Goal: Task Accomplishment & Management: Manage account settings

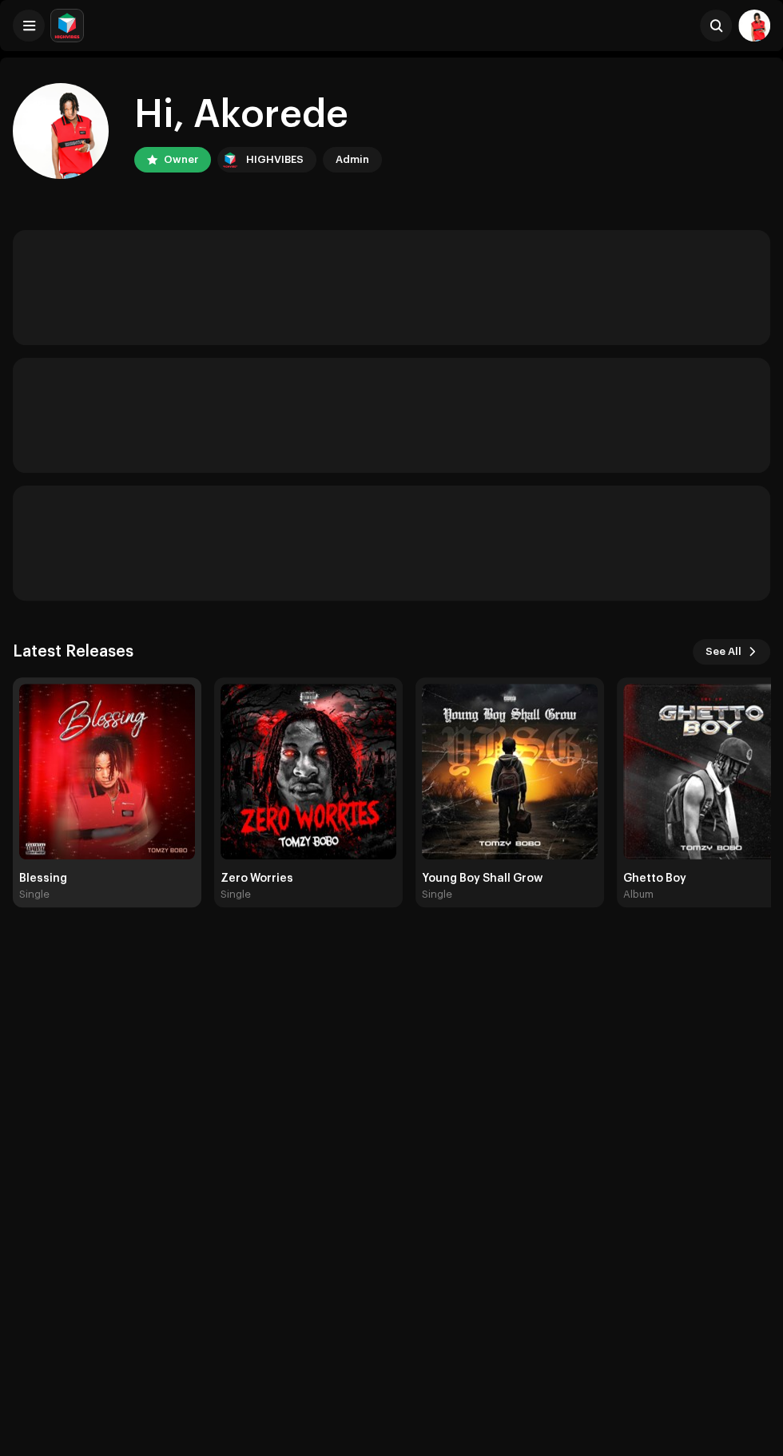
click at [83, 819] on img at bounding box center [107, 772] width 176 height 176
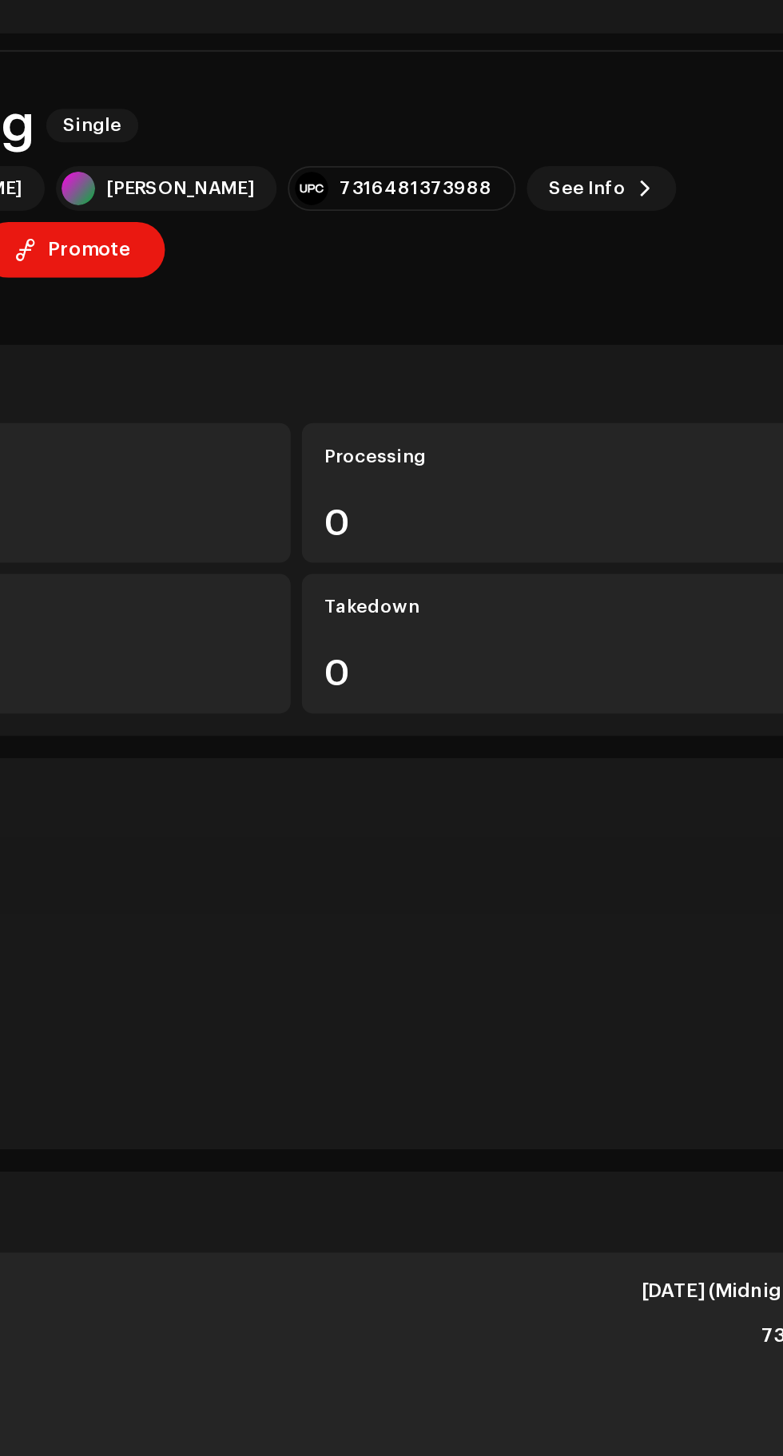
click at [190, 216] on span "button" at bounding box center [182, 222] width 15 height 13
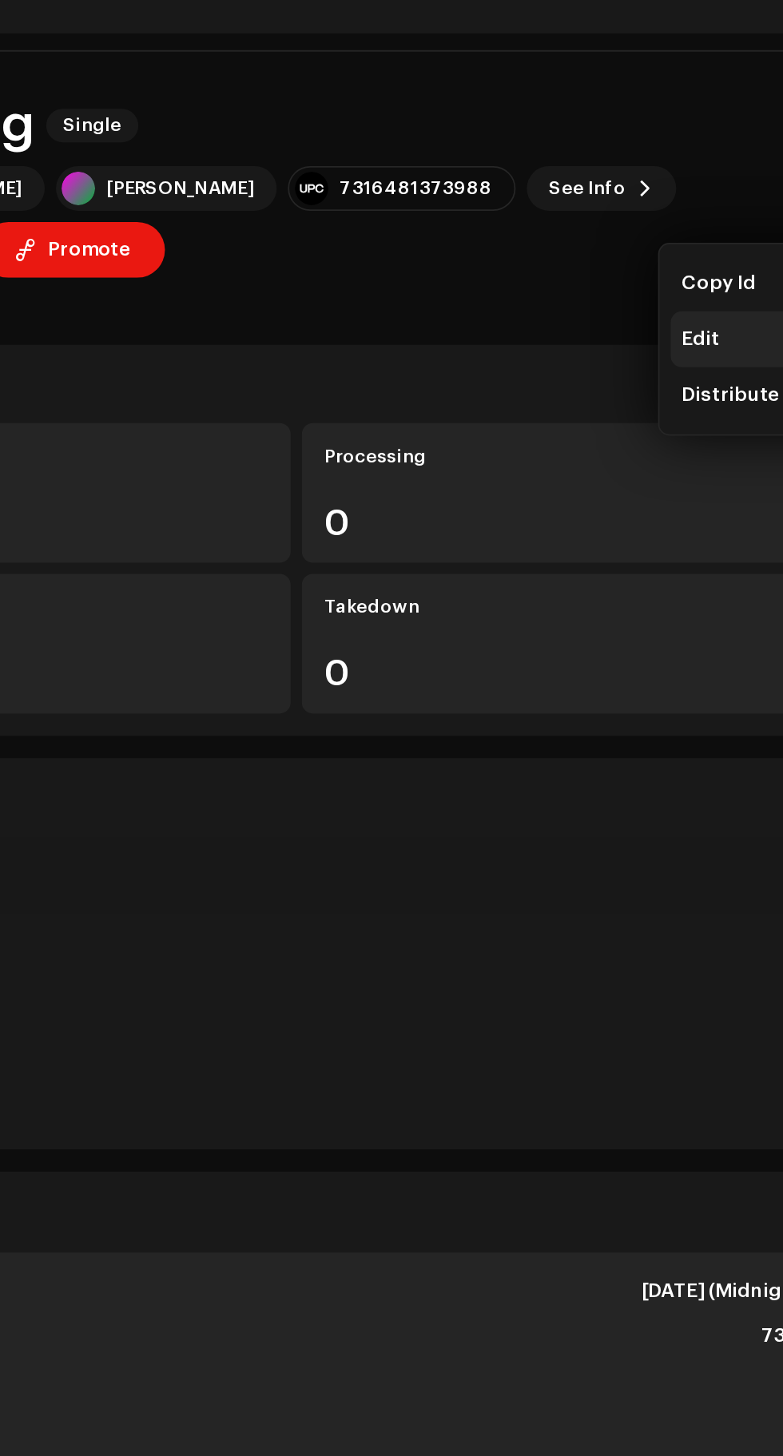
click at [627, 271] on span "Edit" at bounding box center [623, 274] width 22 height 13
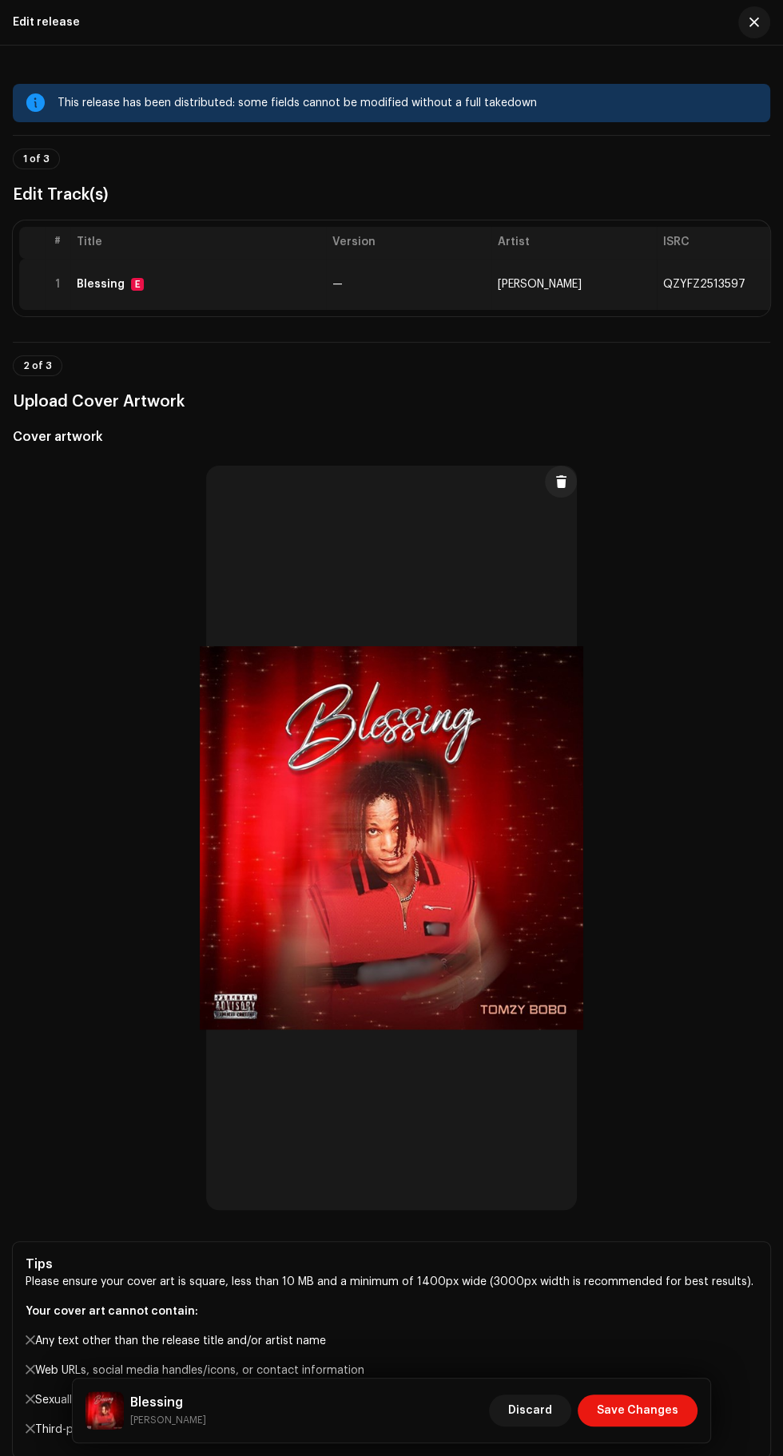
click at [614, 290] on td "[PERSON_NAME]" at bounding box center [573, 284] width 165 height 51
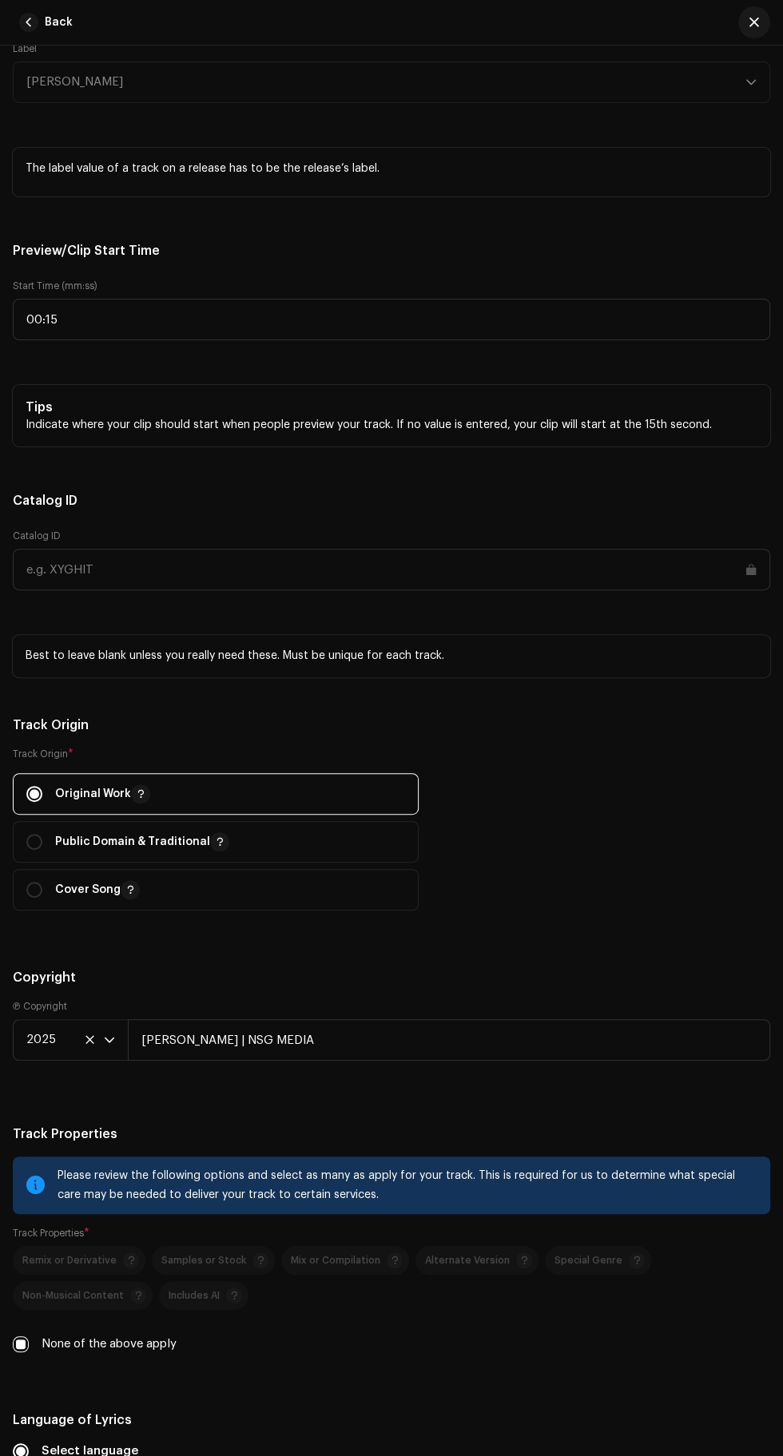
scroll to position [1847, 0]
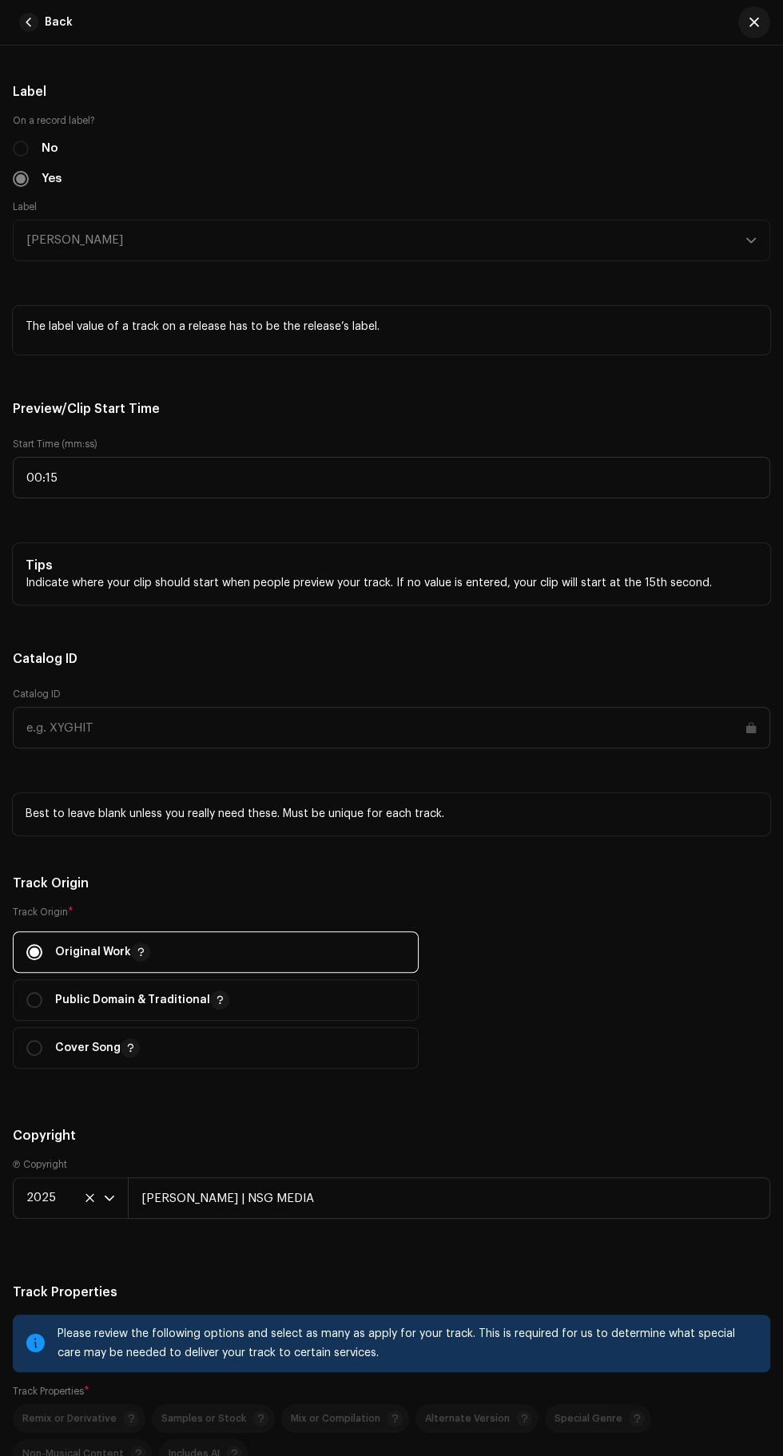
click at [216, 24] on span "Afrobeats" at bounding box center [194, 4] width 337 height 40
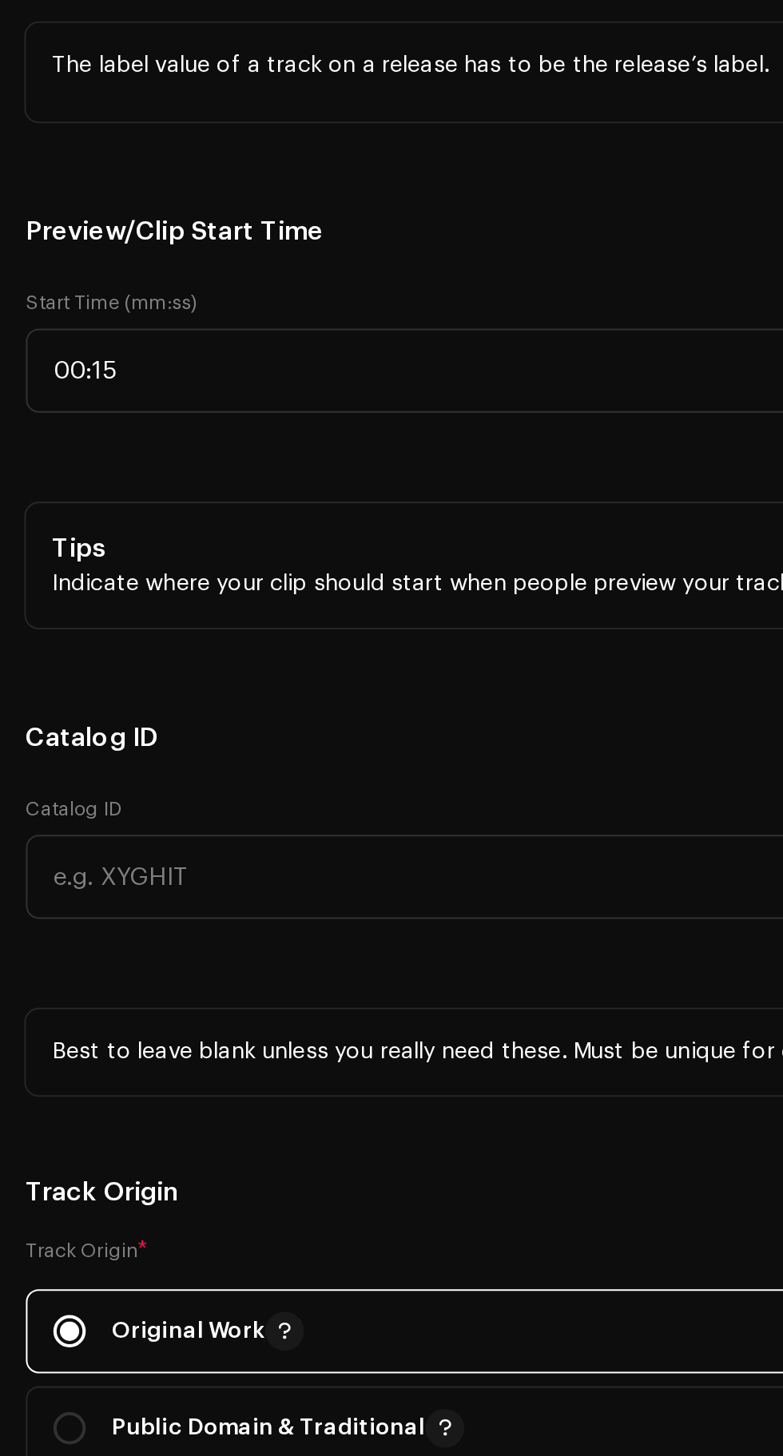
scroll to position [0, 0]
type input "Hip"
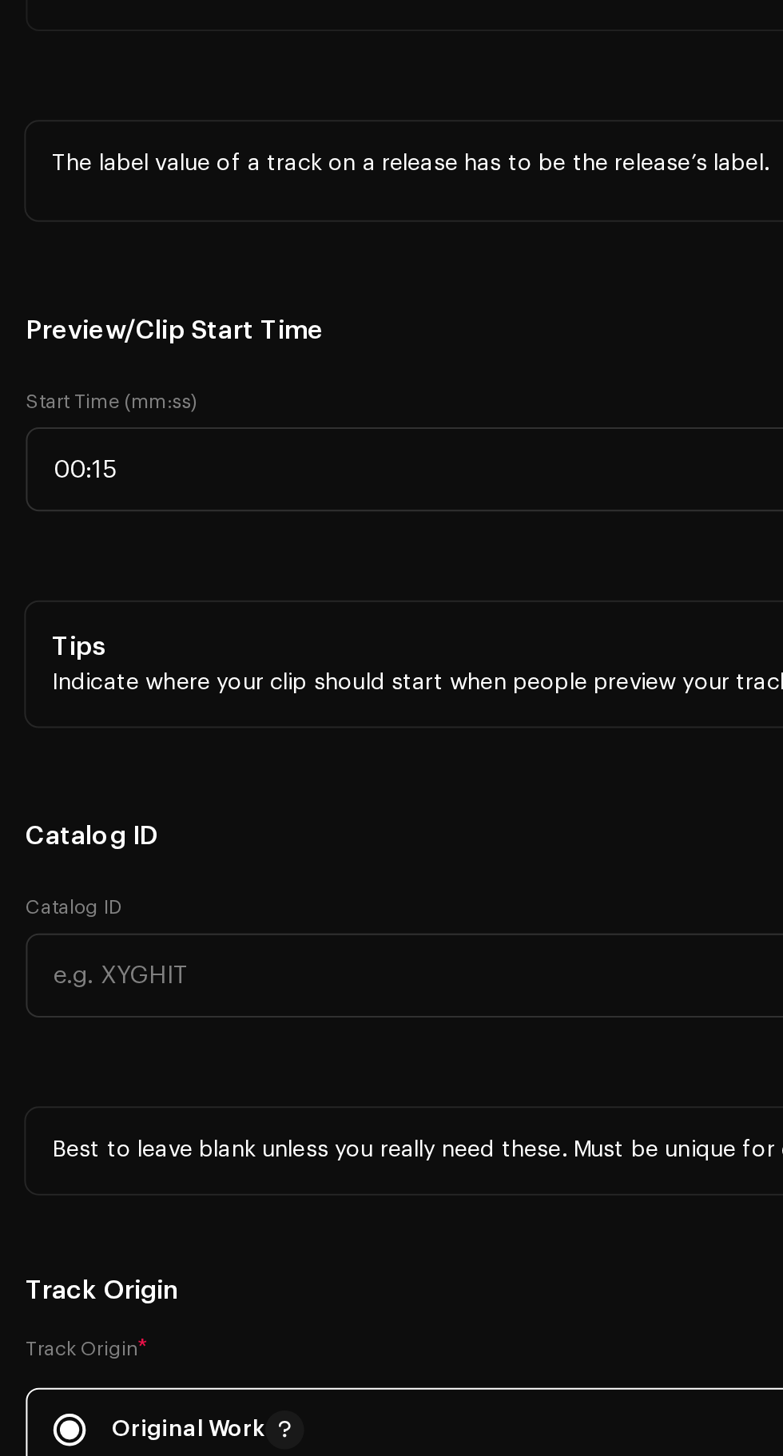
click at [224, 73] on span "Afrobeats" at bounding box center [194, 53] width 337 height 40
click at [331, 73] on span "Afrobeats" at bounding box center [194, 53] width 337 height 40
click at [224, 73] on span "Afrobeats" at bounding box center [194, 53] width 337 height 40
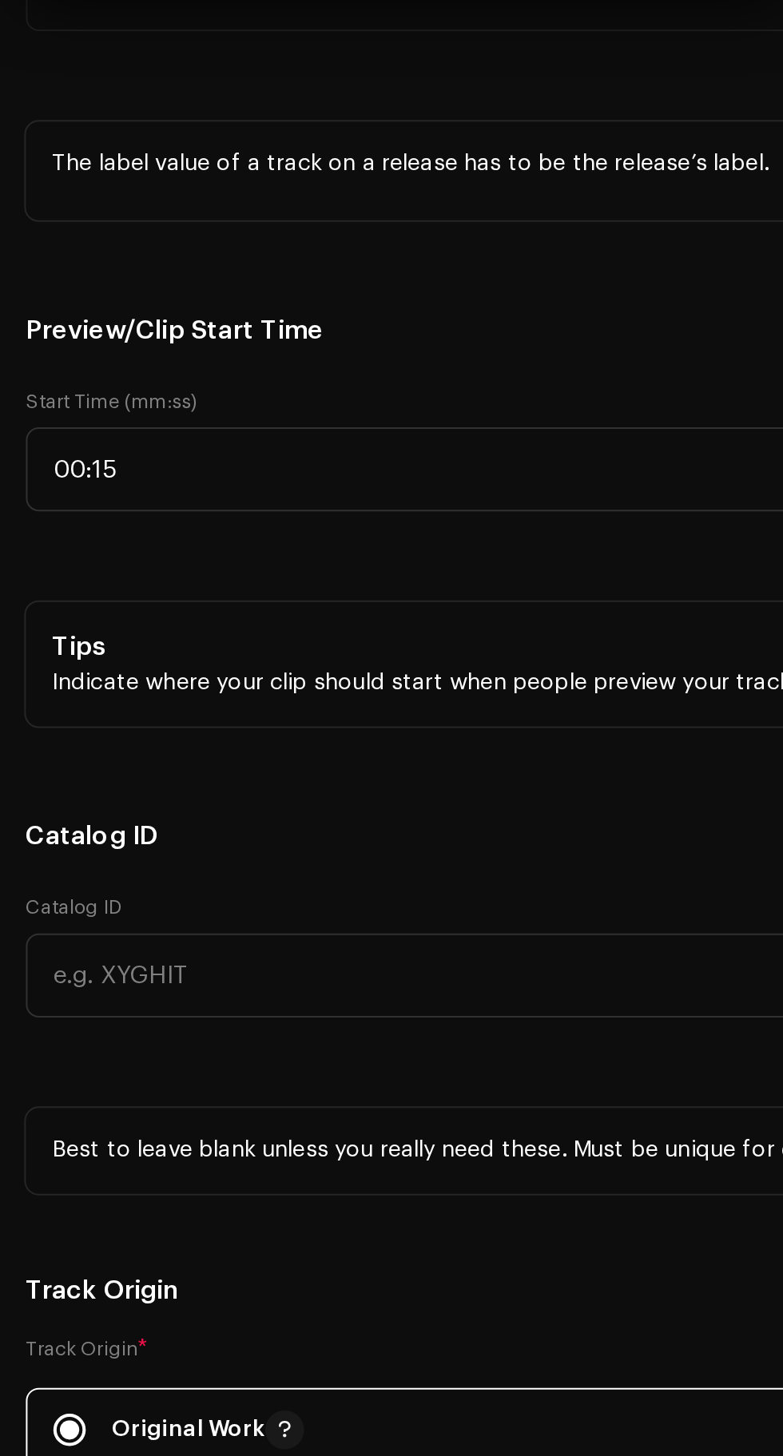
type input "Hip"
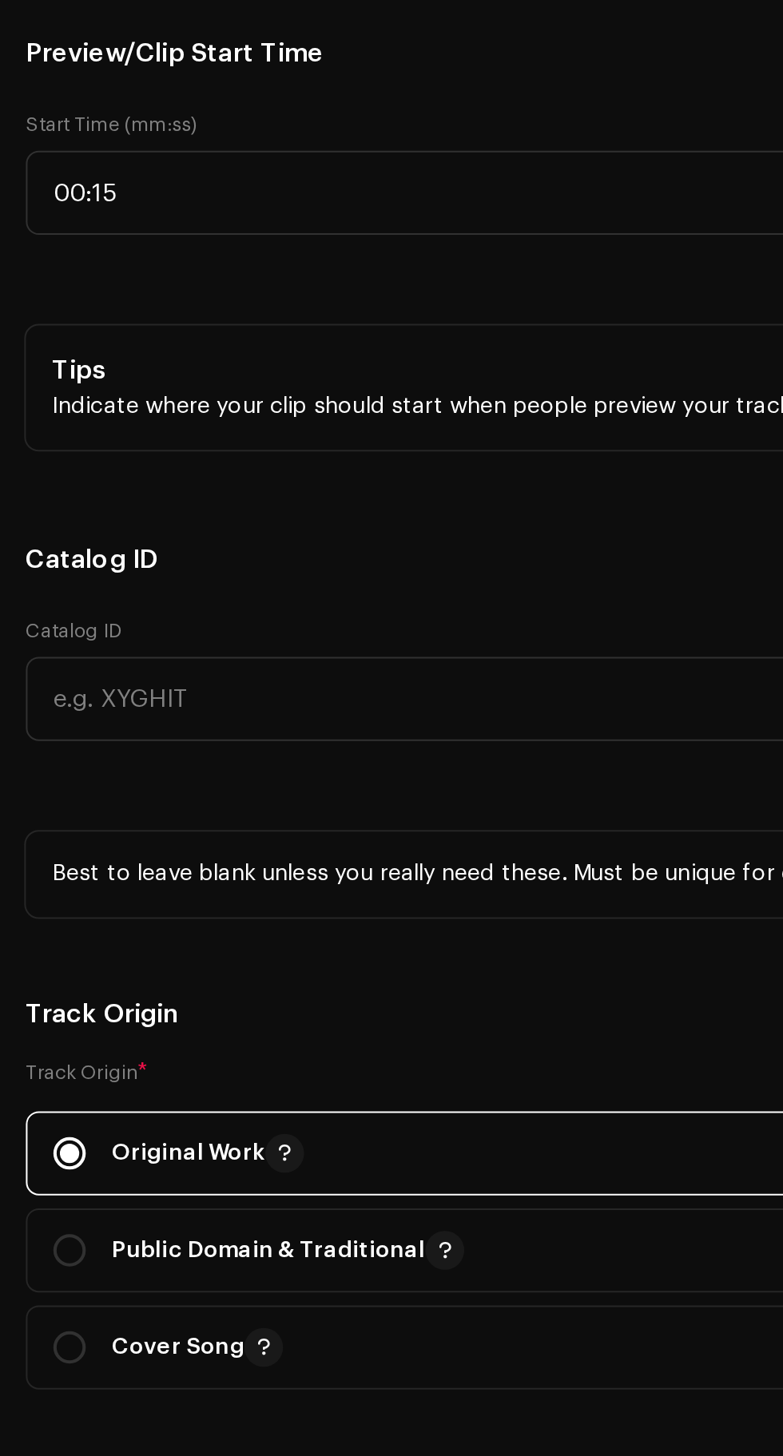
scroll to position [1937, 0]
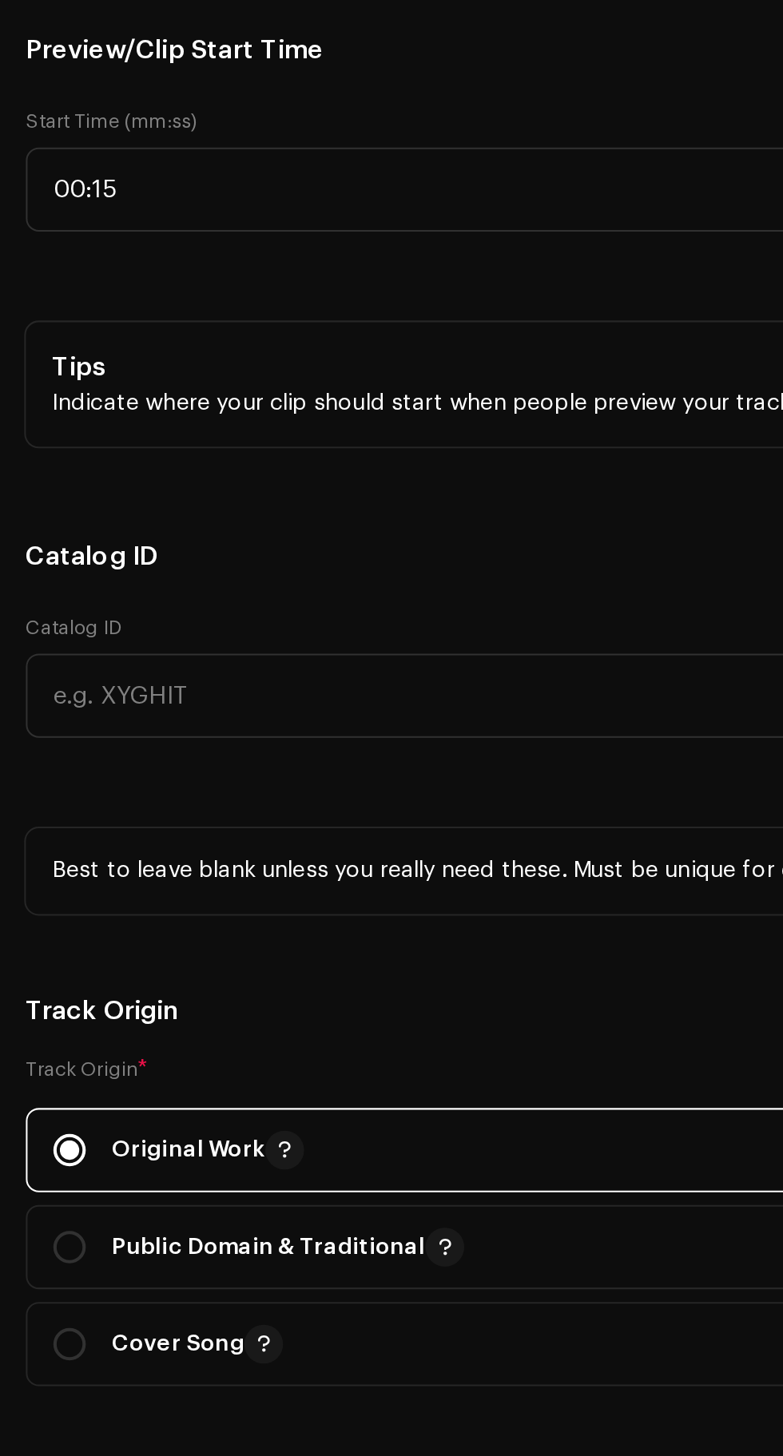
type input "Hip"
click at [227, 150] on li "Hip Hop/Rap" at bounding box center [200, 133] width 361 height 33
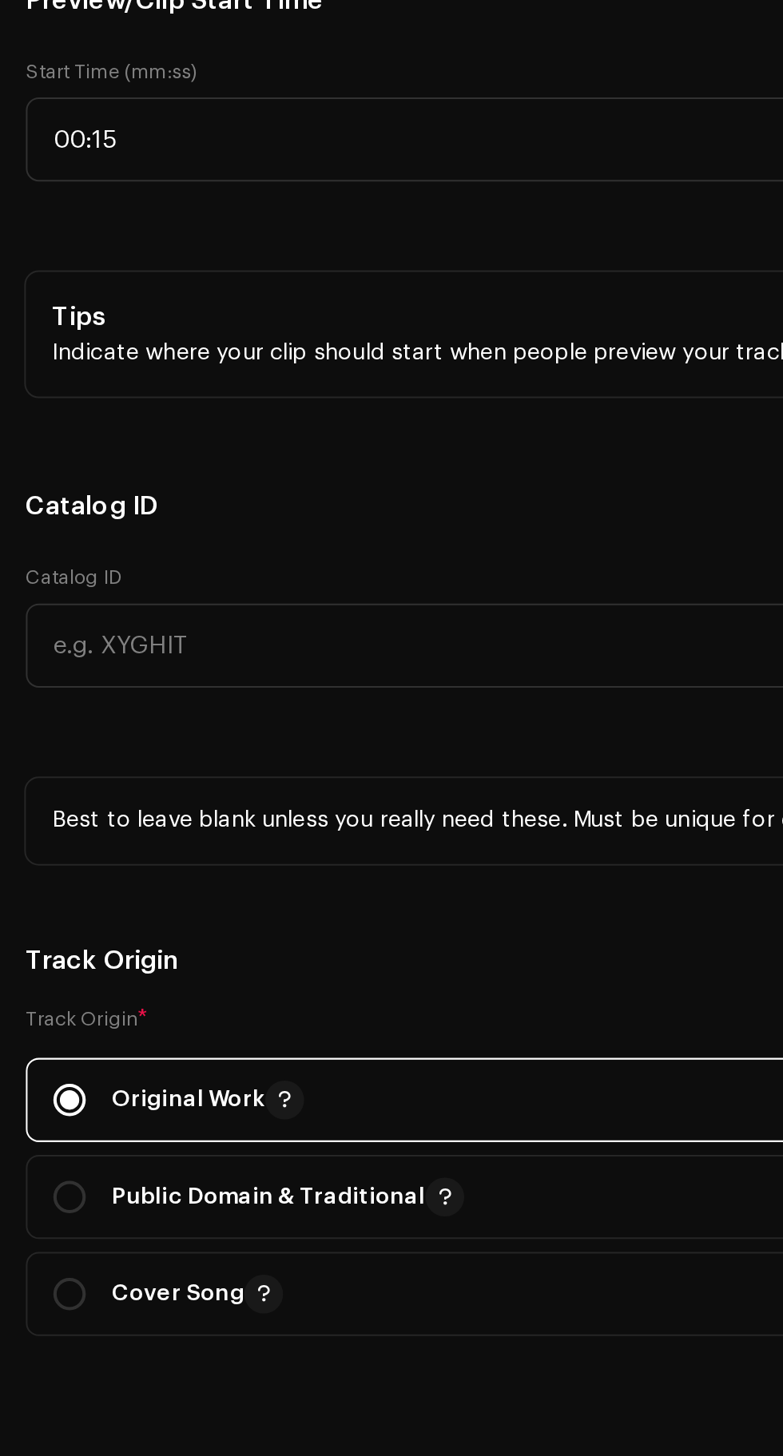
scroll to position [1929, 0]
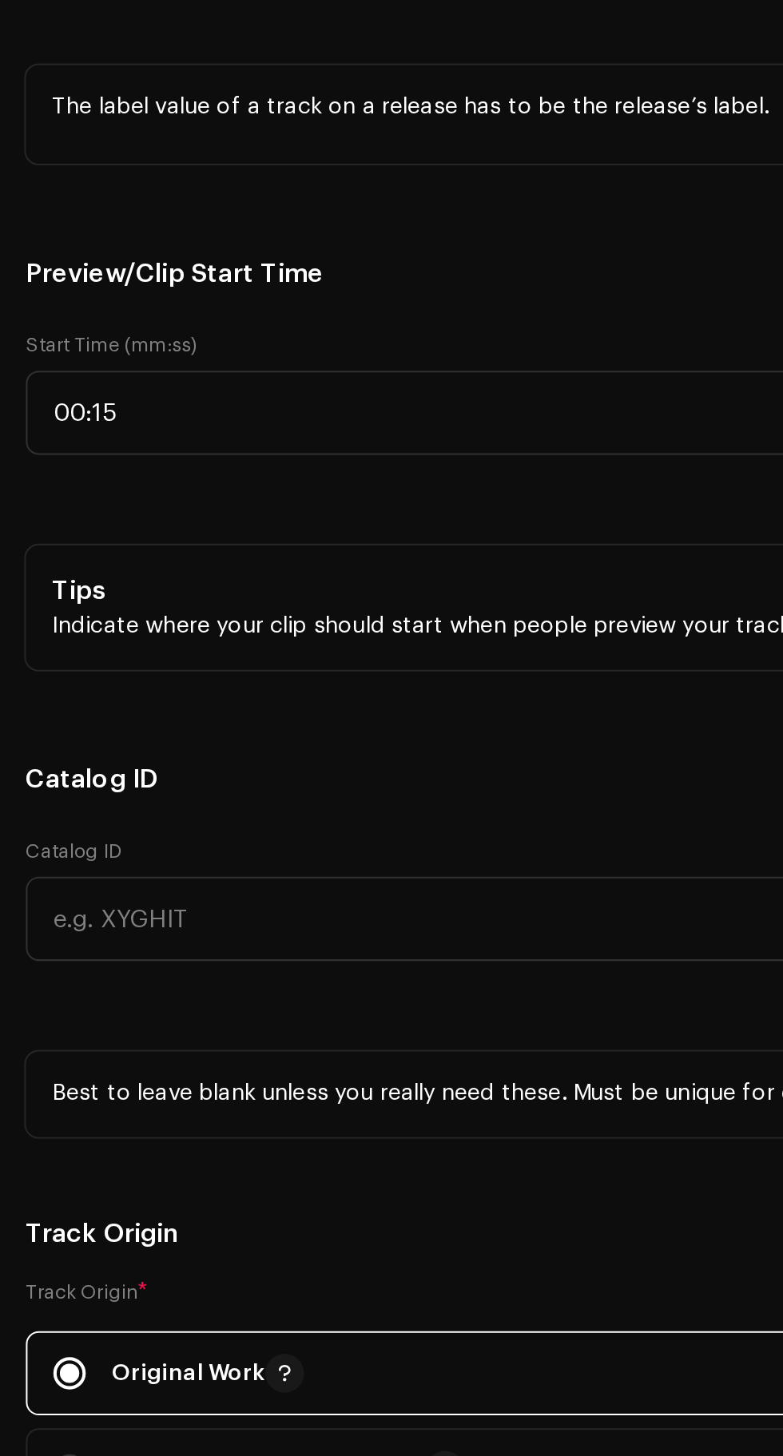
scroll to position [1817, 0]
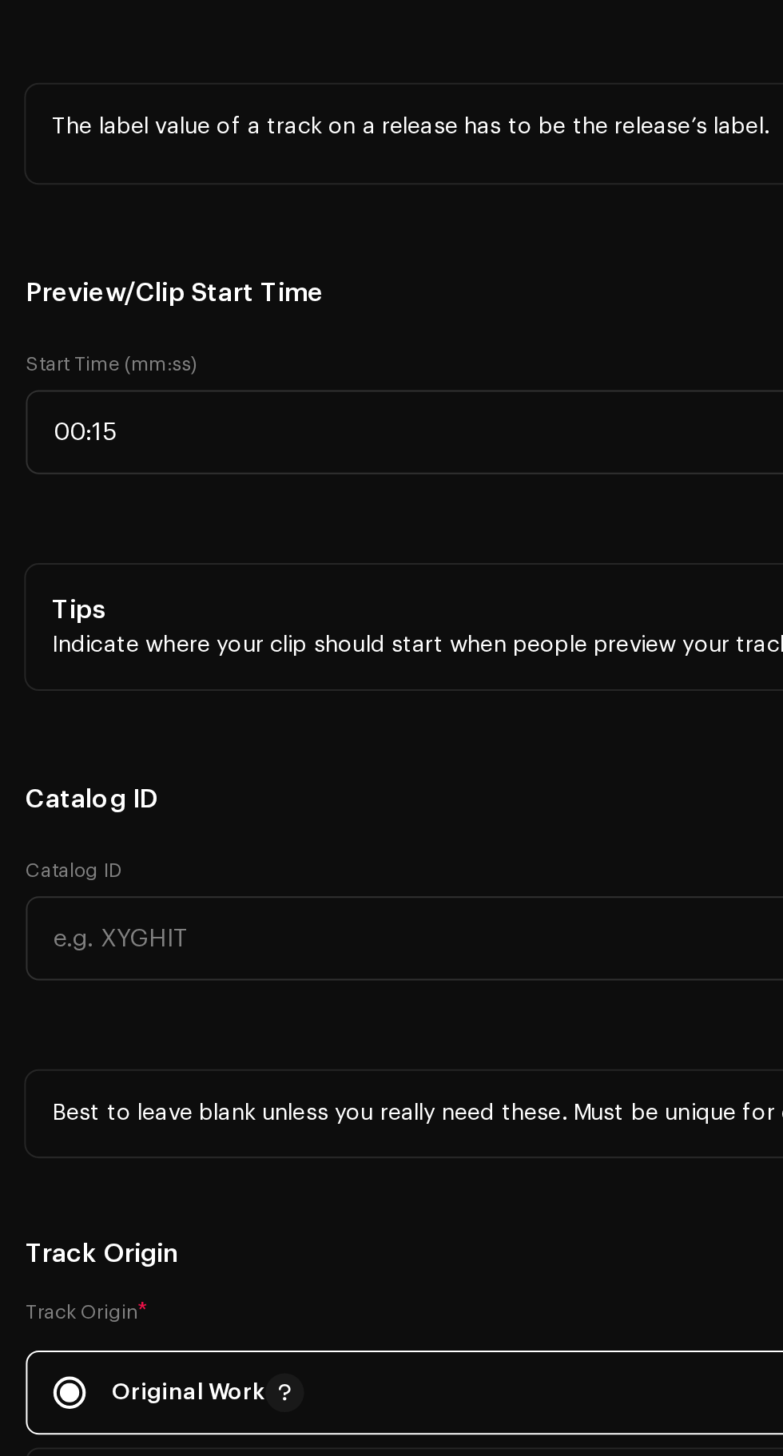
click at [187, 54] on span "Afrobeats" at bounding box center [194, 34] width 337 height 40
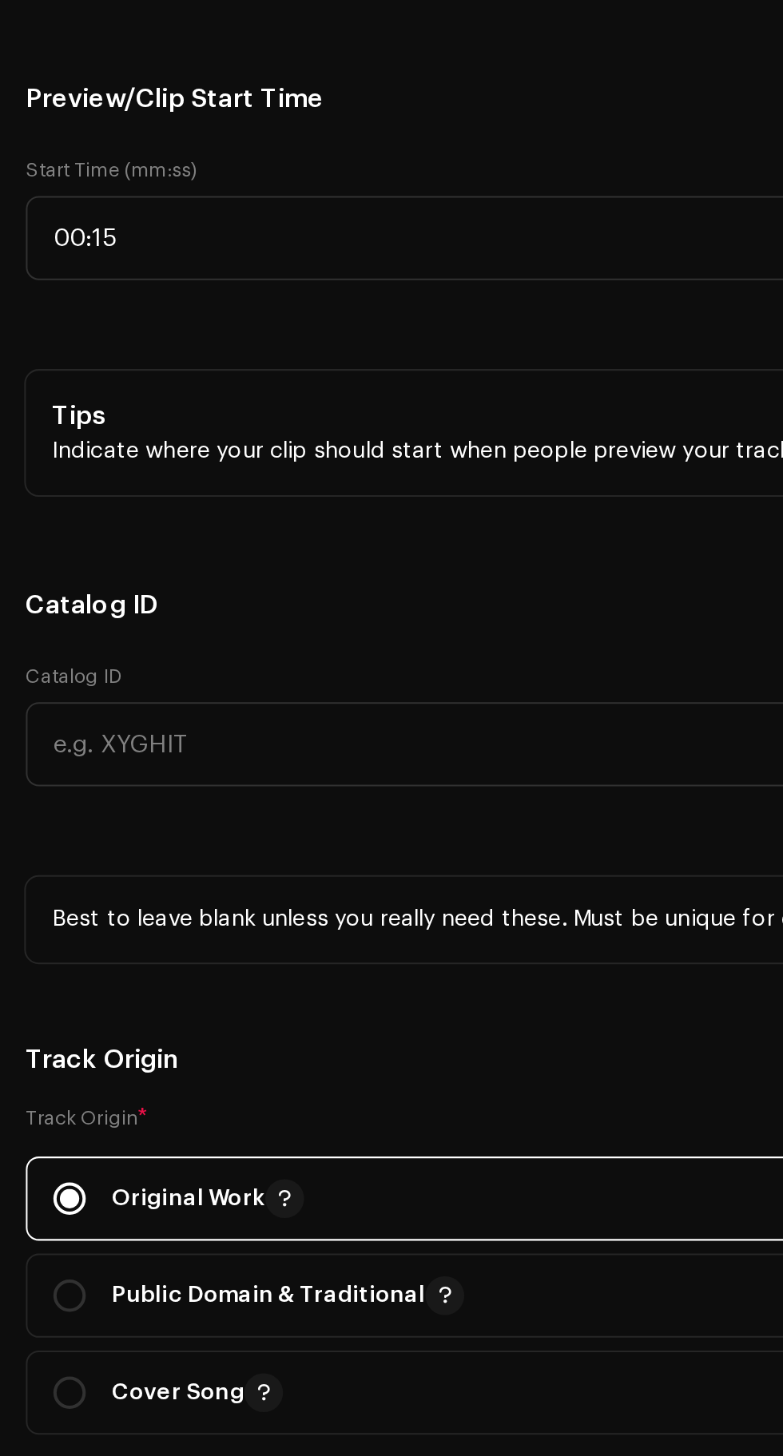
scroll to position [1947, 0]
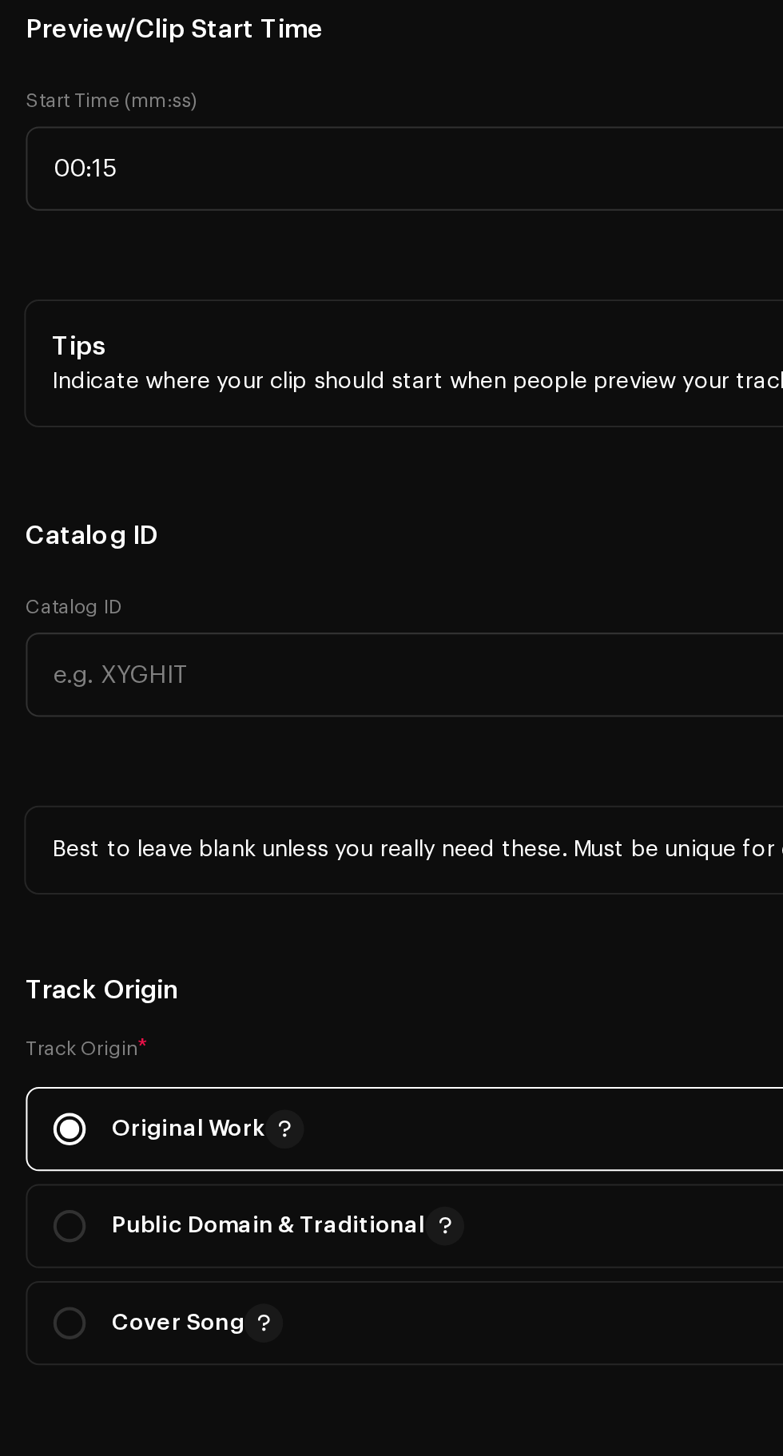
type input "Hip"
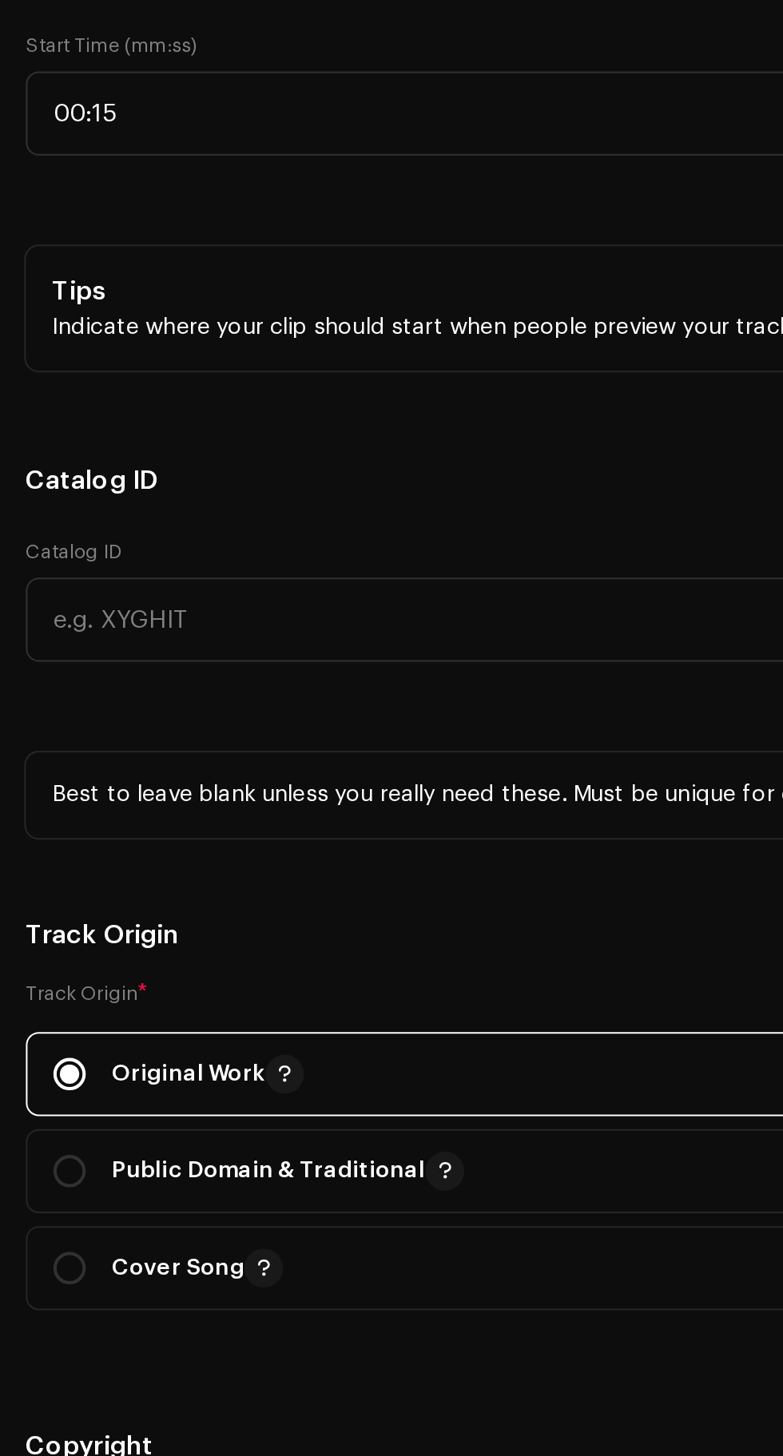
scroll to position [1975, 0]
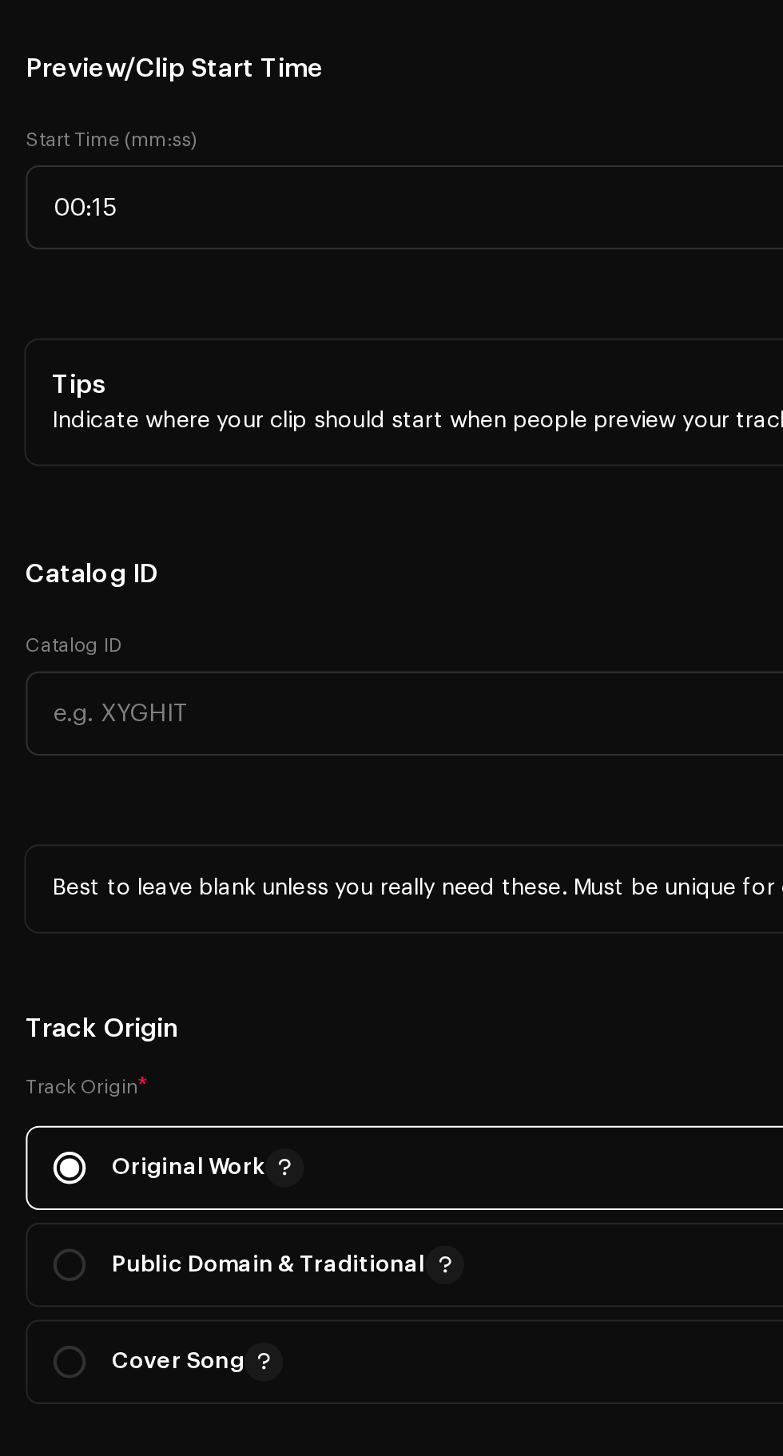
scroll to position [1926, 0]
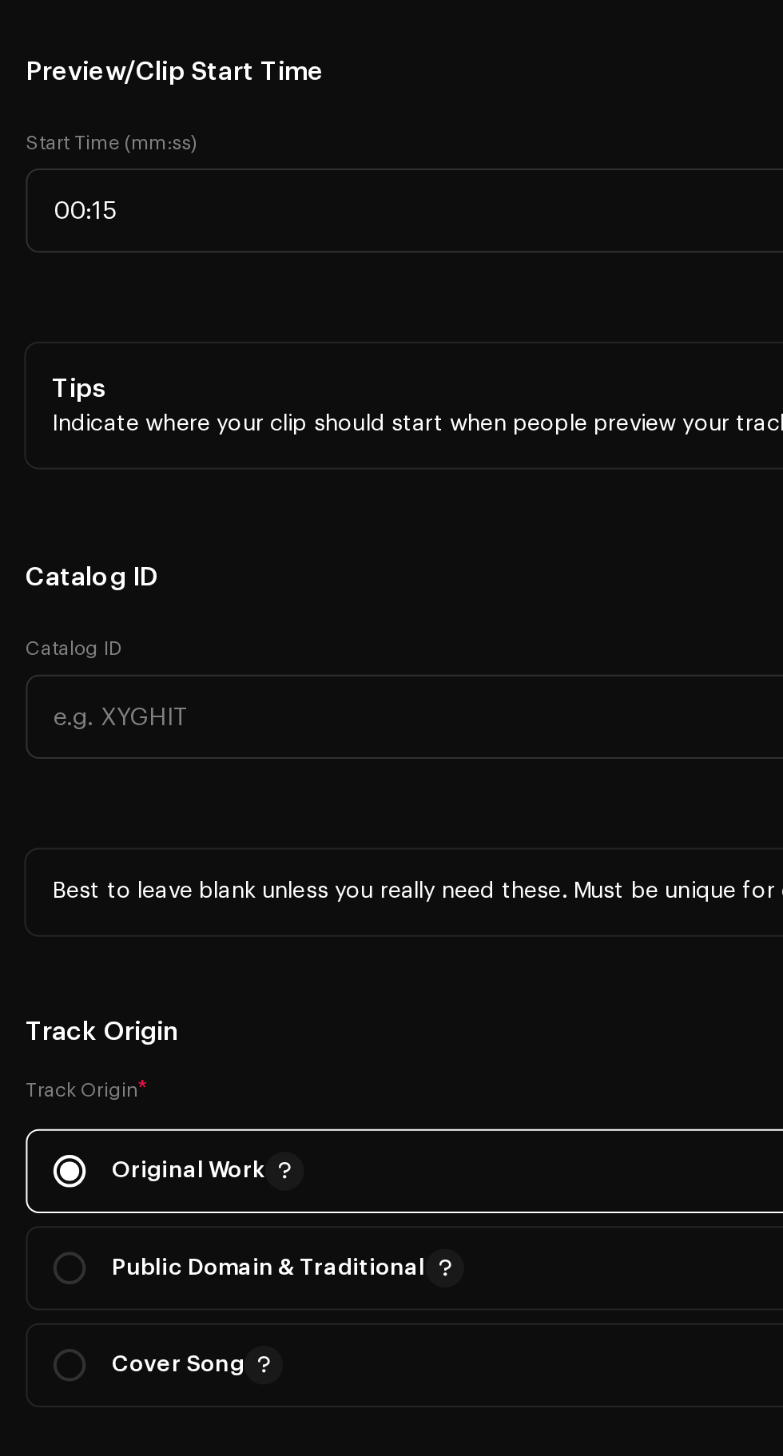
type input "Hip Ho"
click at [191, 63] on li "Hip Hop/Rap" at bounding box center [200, 47] width 361 height 32
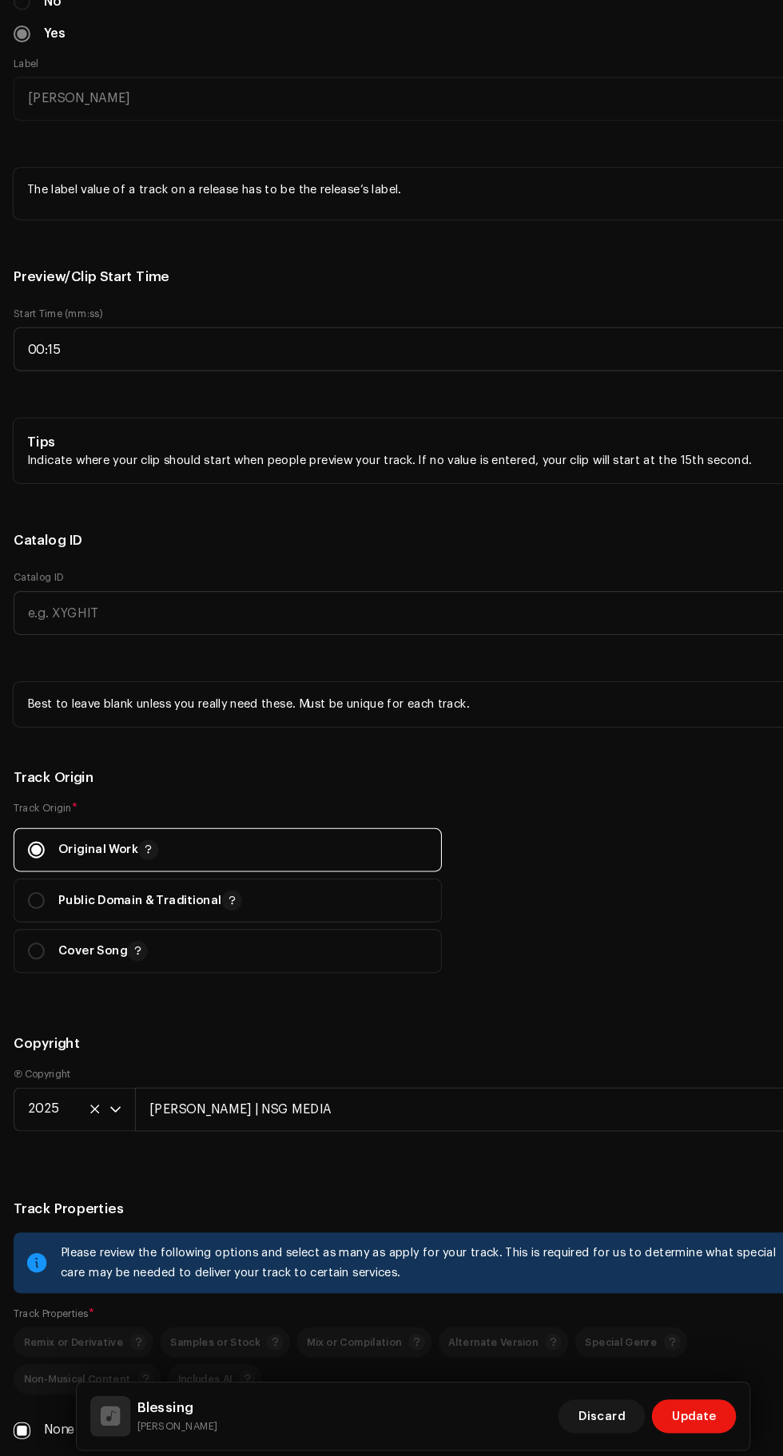
scroll to position [14, 0]
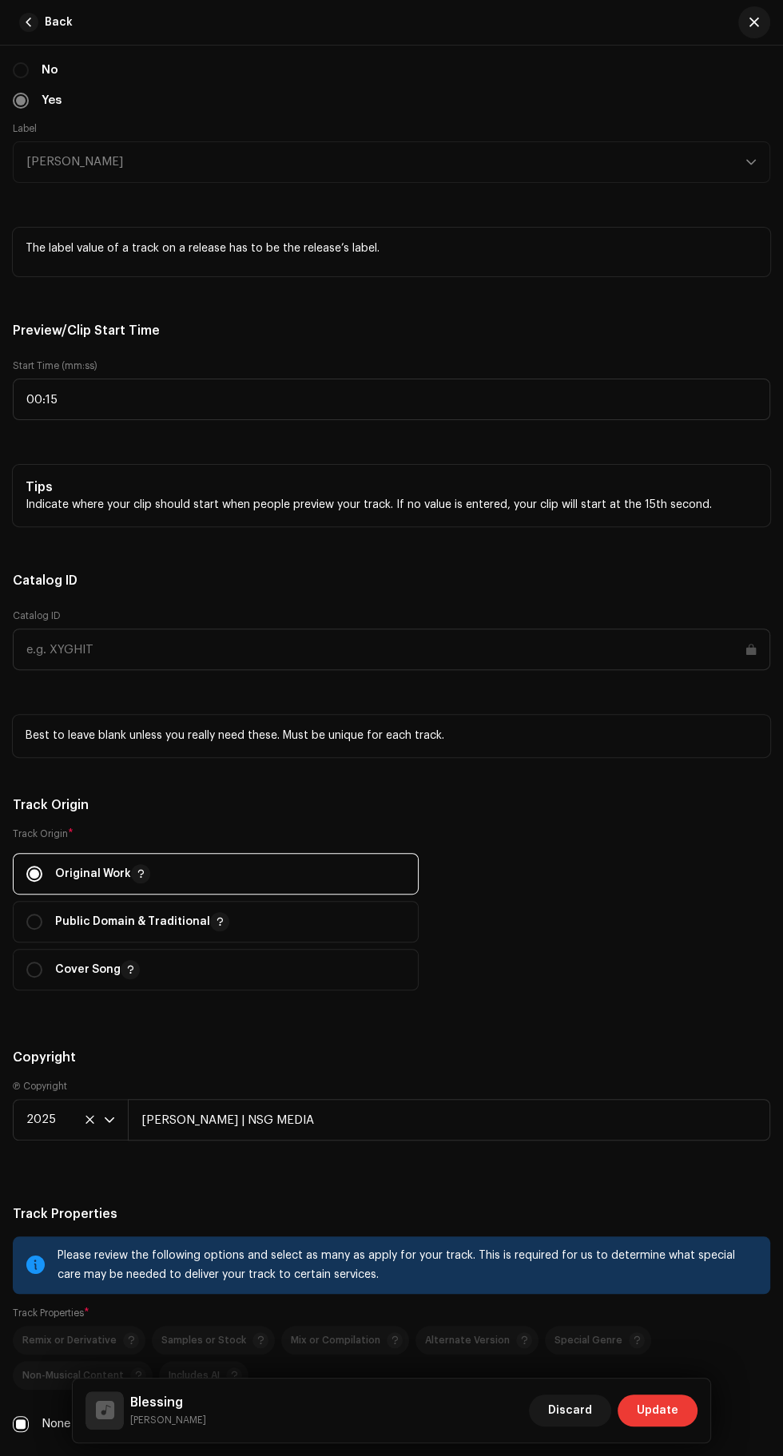
click at [656, 1410] on span "Update" at bounding box center [658, 1410] width 42 height 32
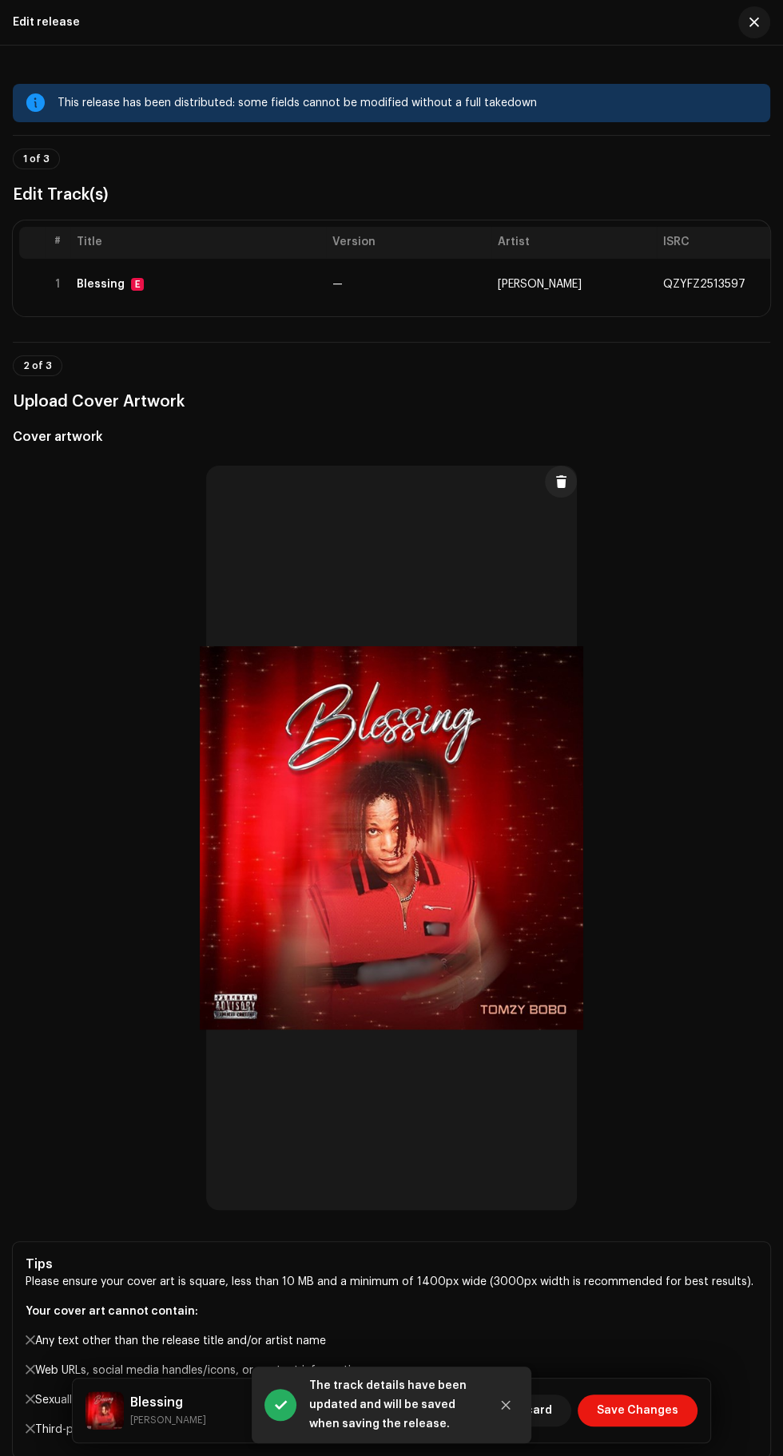
click at [570, 259] on th "Artist" at bounding box center [573, 243] width 165 height 32
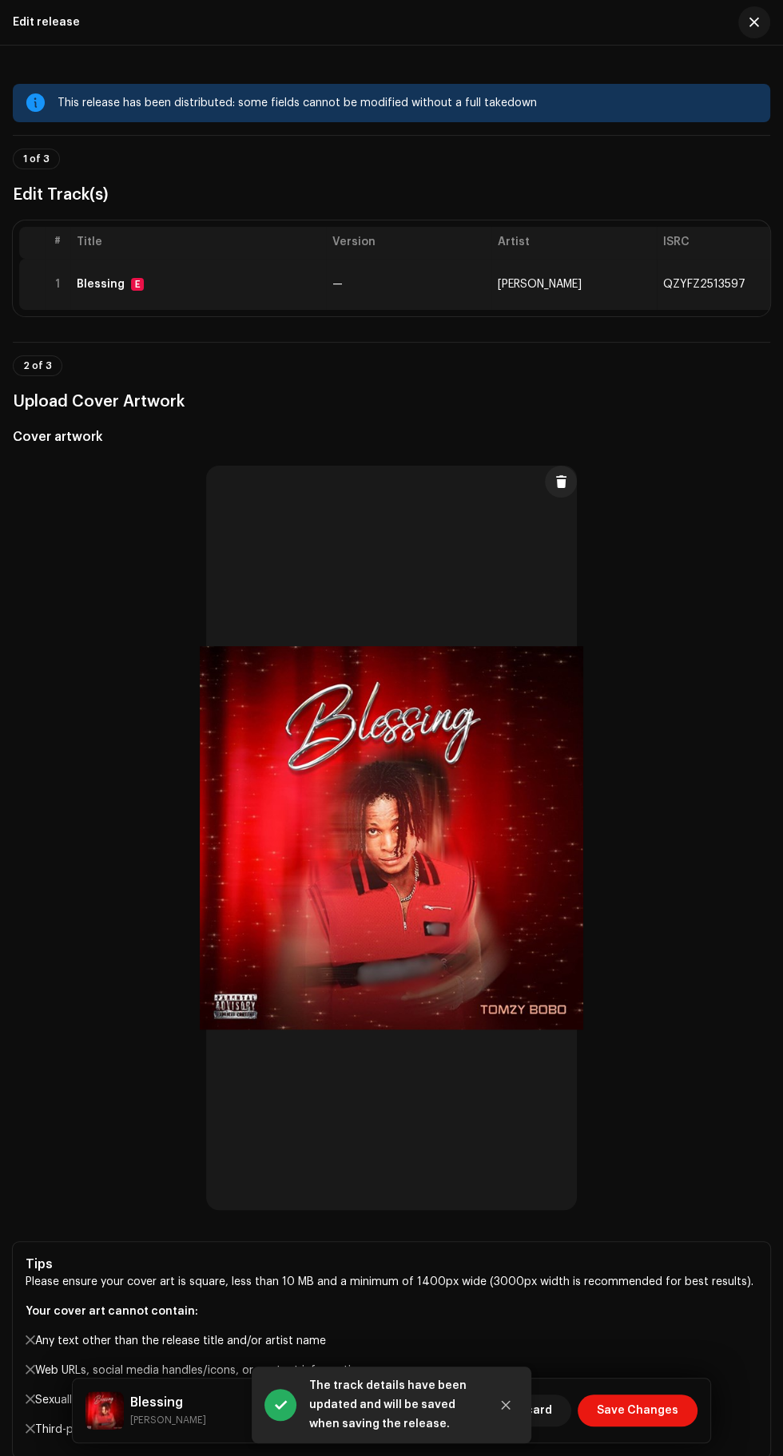
click at [337, 290] on span "—" at bounding box center [337, 284] width 10 height 11
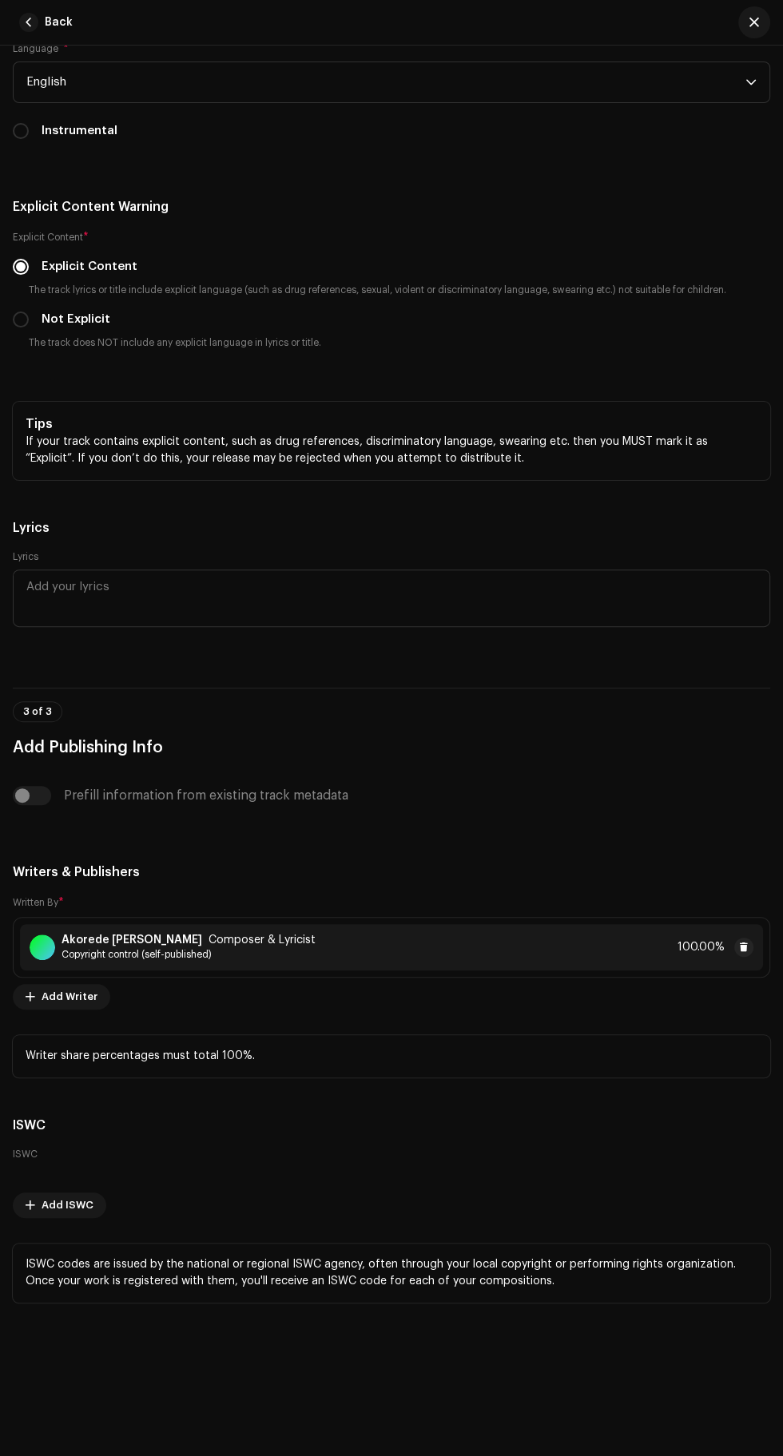
scroll to position [4575, 0]
click at [752, 22] on span "button" at bounding box center [754, 22] width 10 height 13
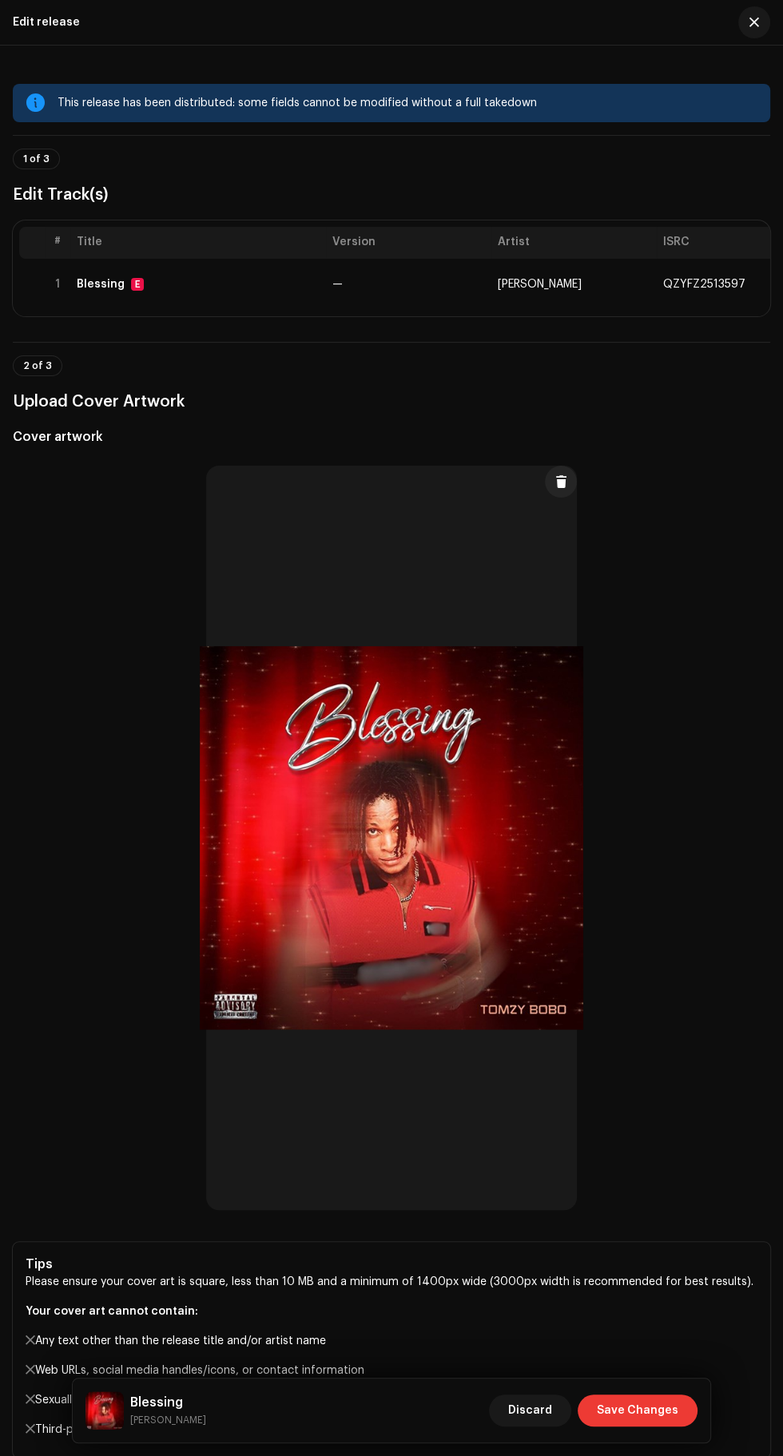
click at [666, 1410] on span "Save Changes" at bounding box center [637, 1410] width 81 height 32
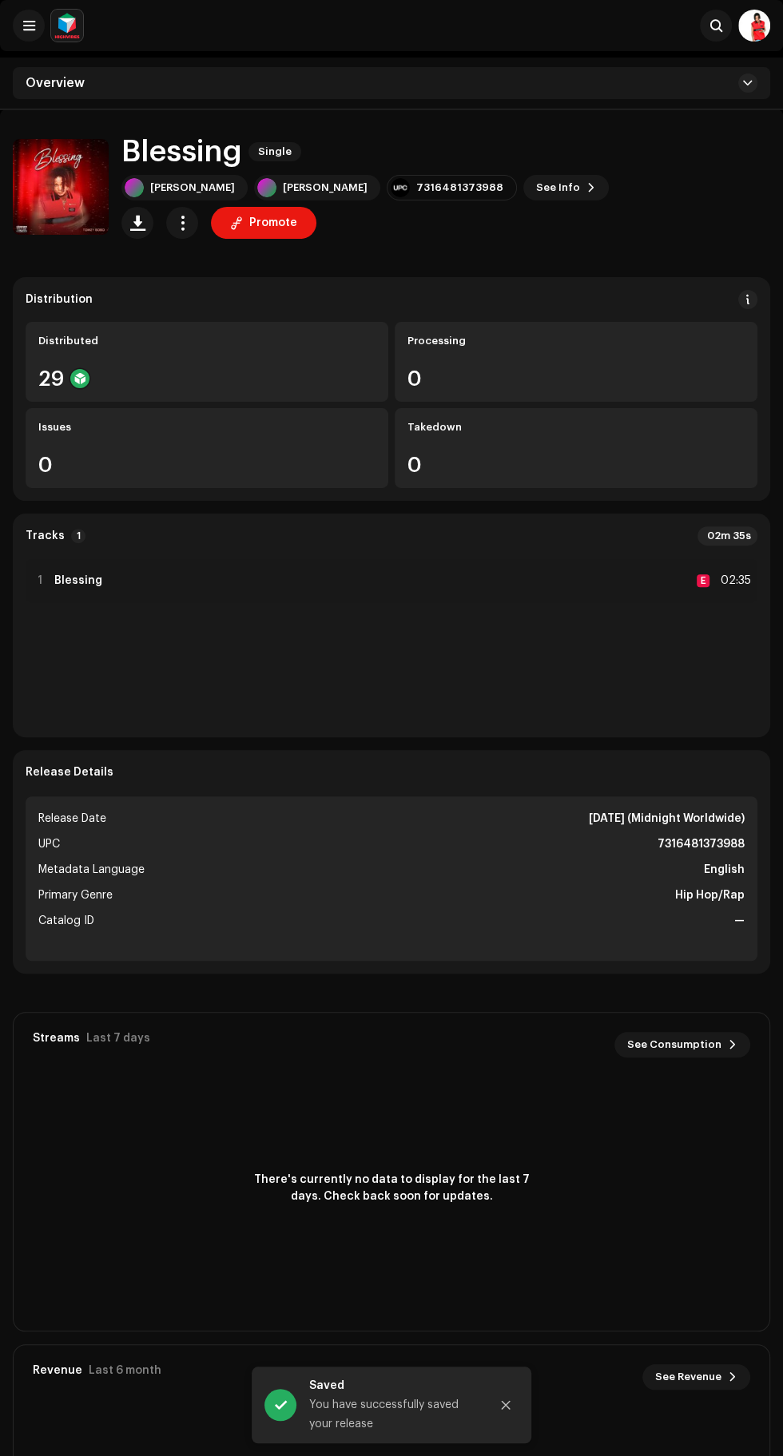
click at [598, 169] on div "Blessing Single" at bounding box center [445, 152] width 648 height 34
click at [190, 216] on span "button" at bounding box center [182, 222] width 15 height 13
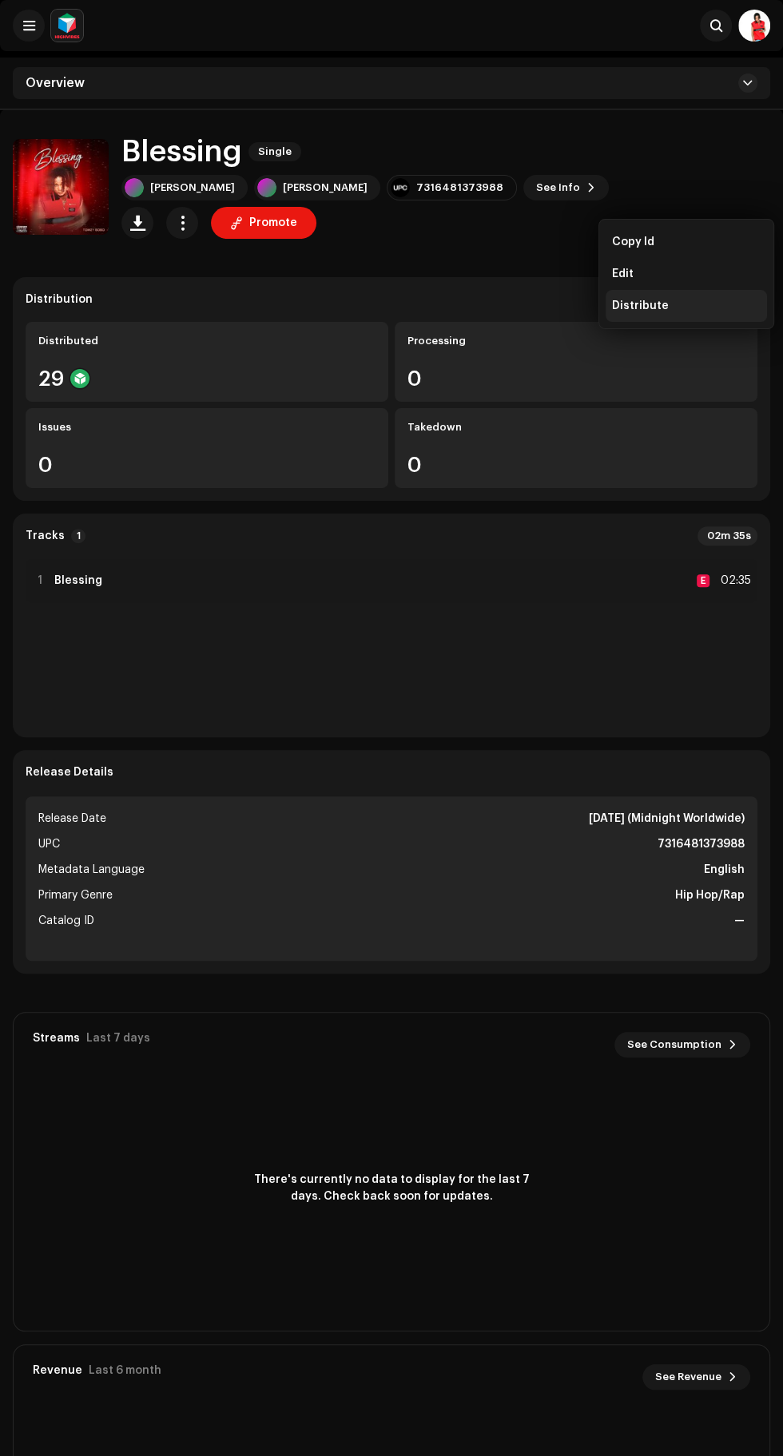
click at [652, 305] on span "Distribute" at bounding box center [640, 305] width 57 height 13
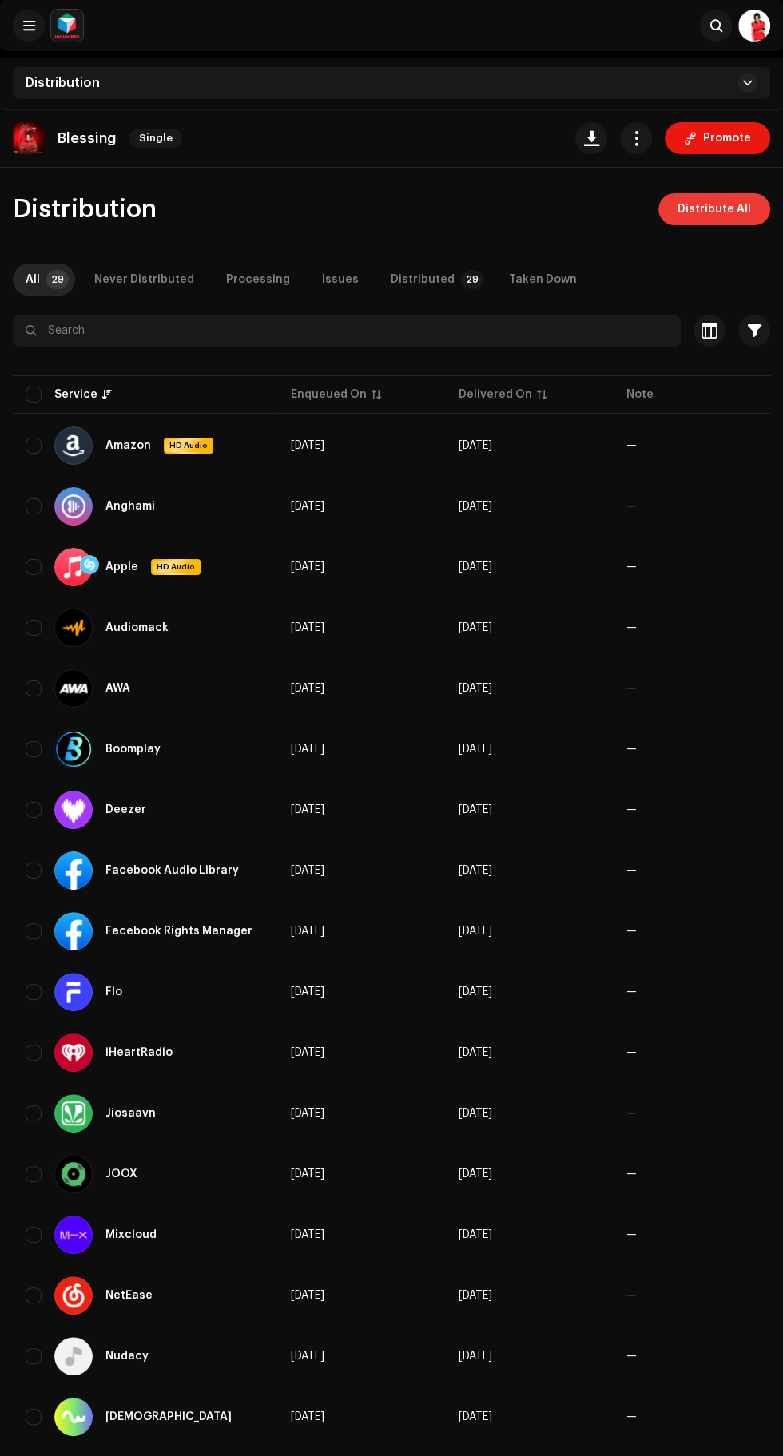
click at [714, 215] on span "Distribute All" at bounding box center [713, 209] width 73 height 32
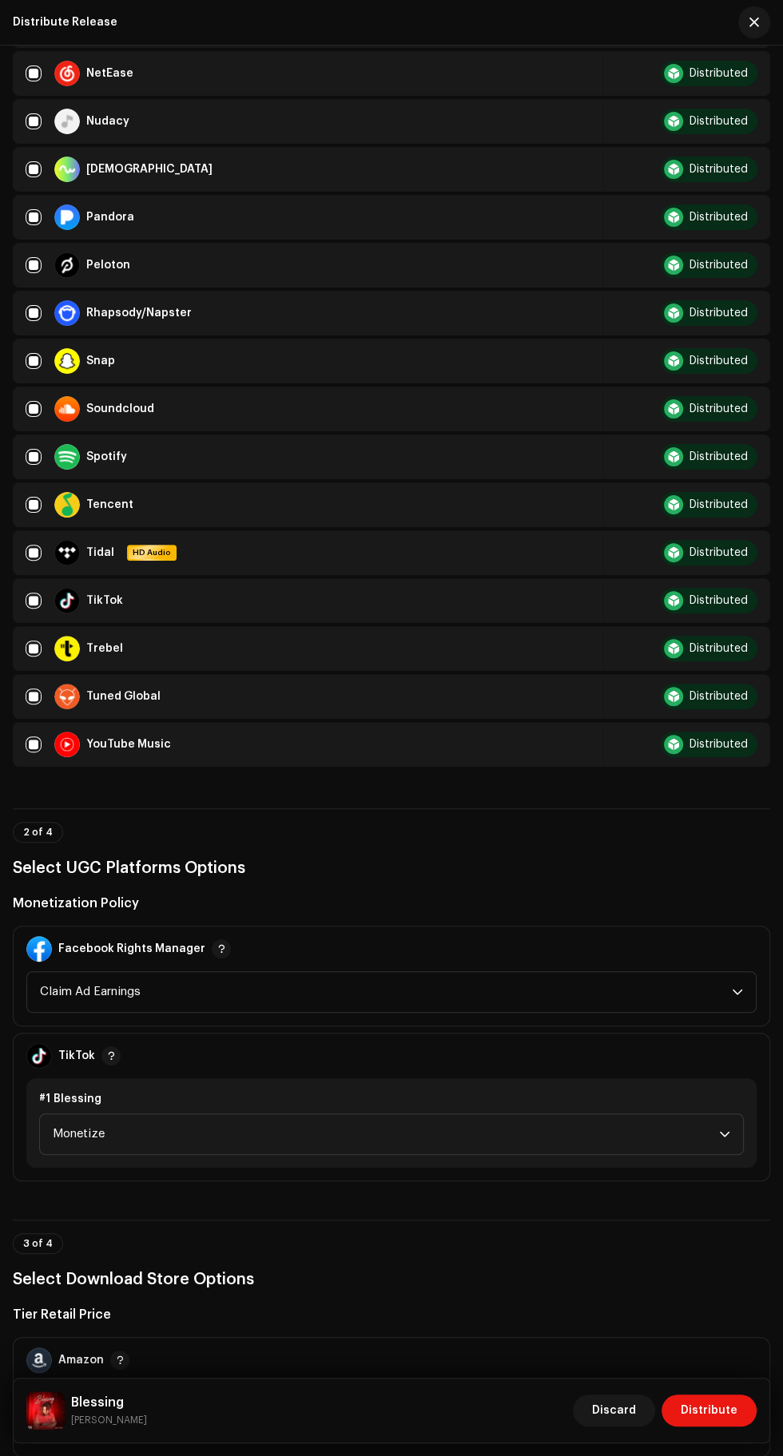
scroll to position [2367, 0]
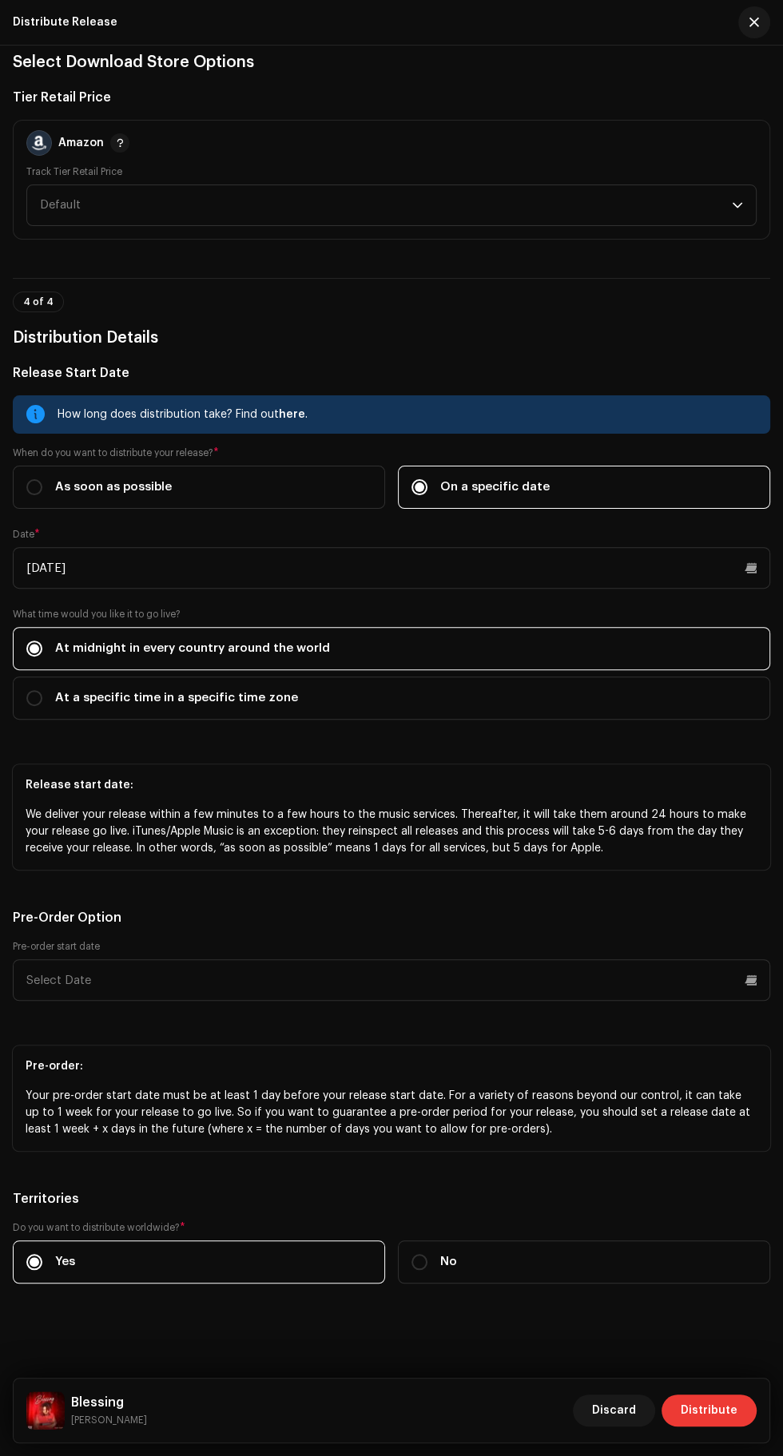
click at [719, 1410] on span "Distribute" at bounding box center [708, 1410] width 57 height 32
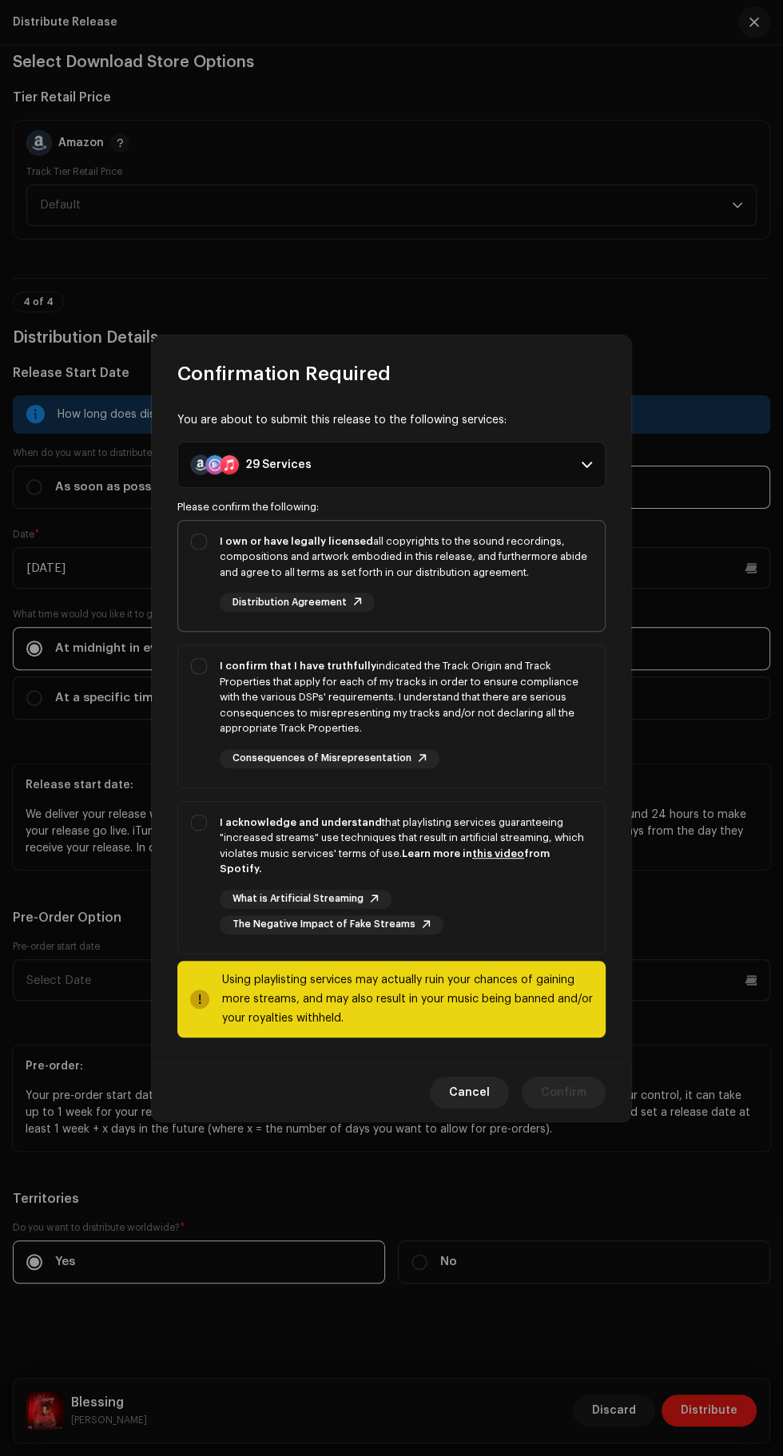
click at [225, 546] on strong "I own or have legally licensed" at bounding box center [296, 541] width 153 height 10
checkbox input "true"
click at [222, 671] on strong "I confirm that I have truthfully" at bounding box center [298, 665] width 157 height 10
checkbox input "true"
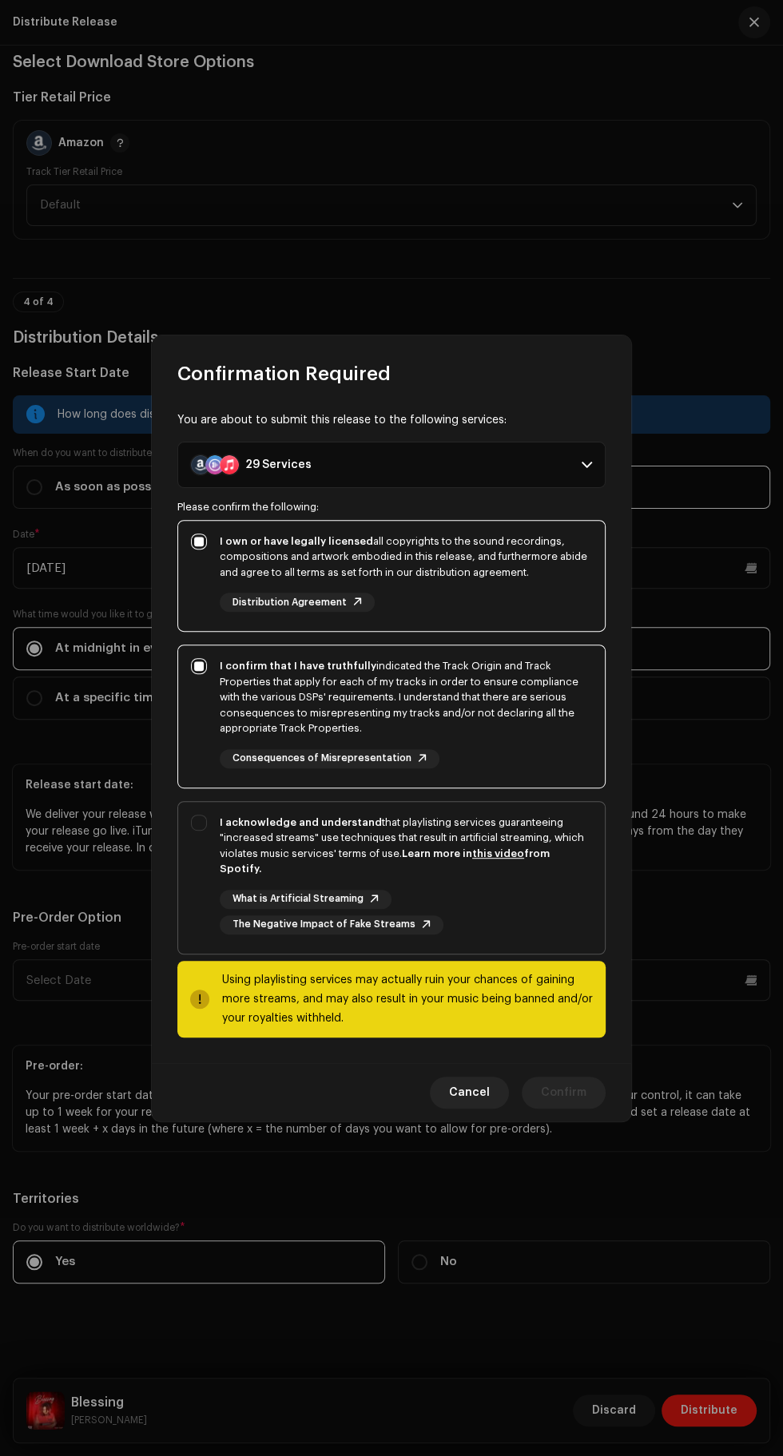
click at [192, 863] on div "I acknowledge and understand that playlisting services guaranteeing "increased …" at bounding box center [391, 874] width 426 height 145
checkbox input "true"
click at [561, 1085] on span "Confirm" at bounding box center [564, 1093] width 46 height 32
